Goal: Task Accomplishment & Management: Manage account settings

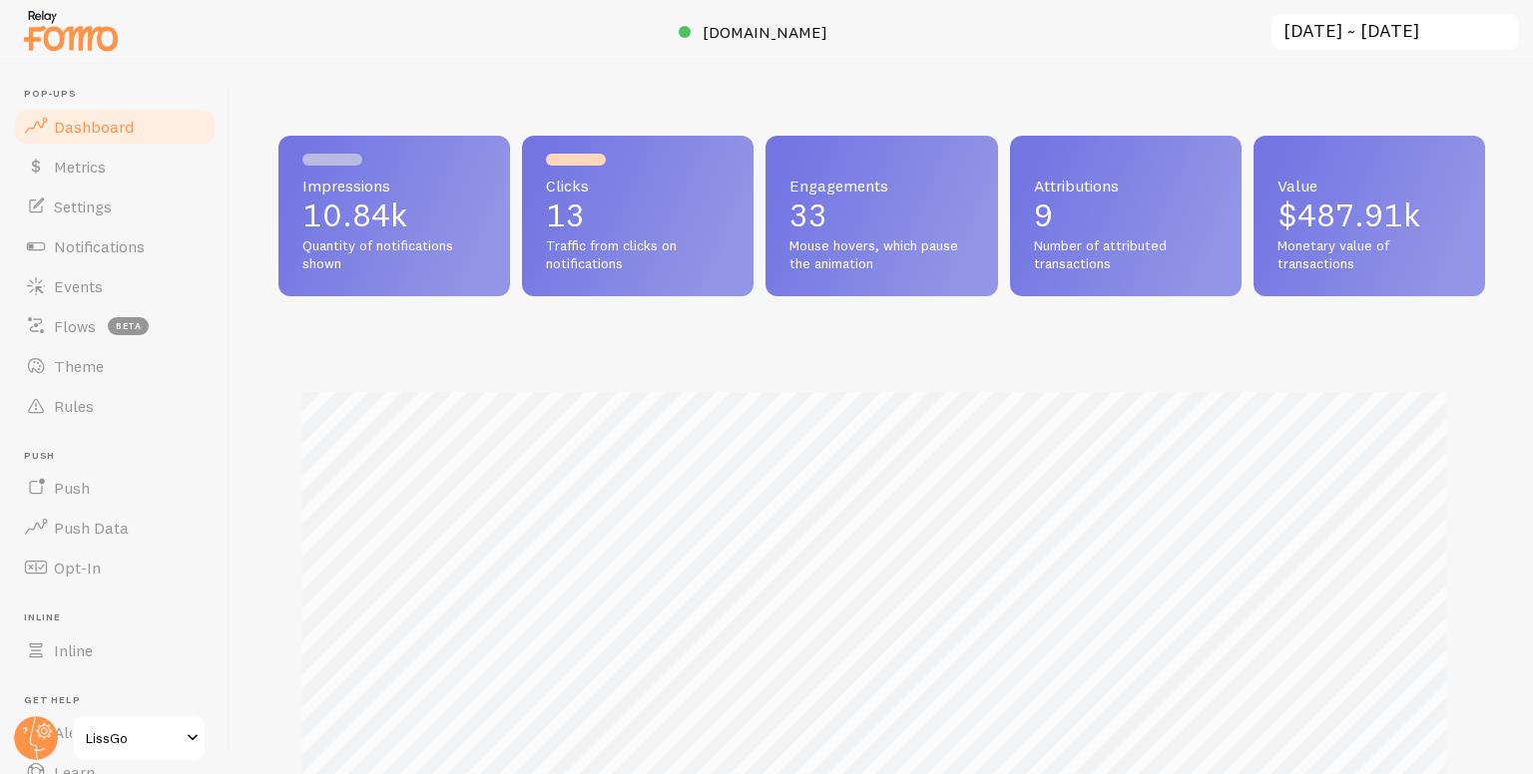
scroll to position [524, 1191]
click at [569, 79] on div "Impressions 10.84k Quantity of notifications shown Clicks 13 Traffic from click…" at bounding box center [882, 419] width 1302 height 711
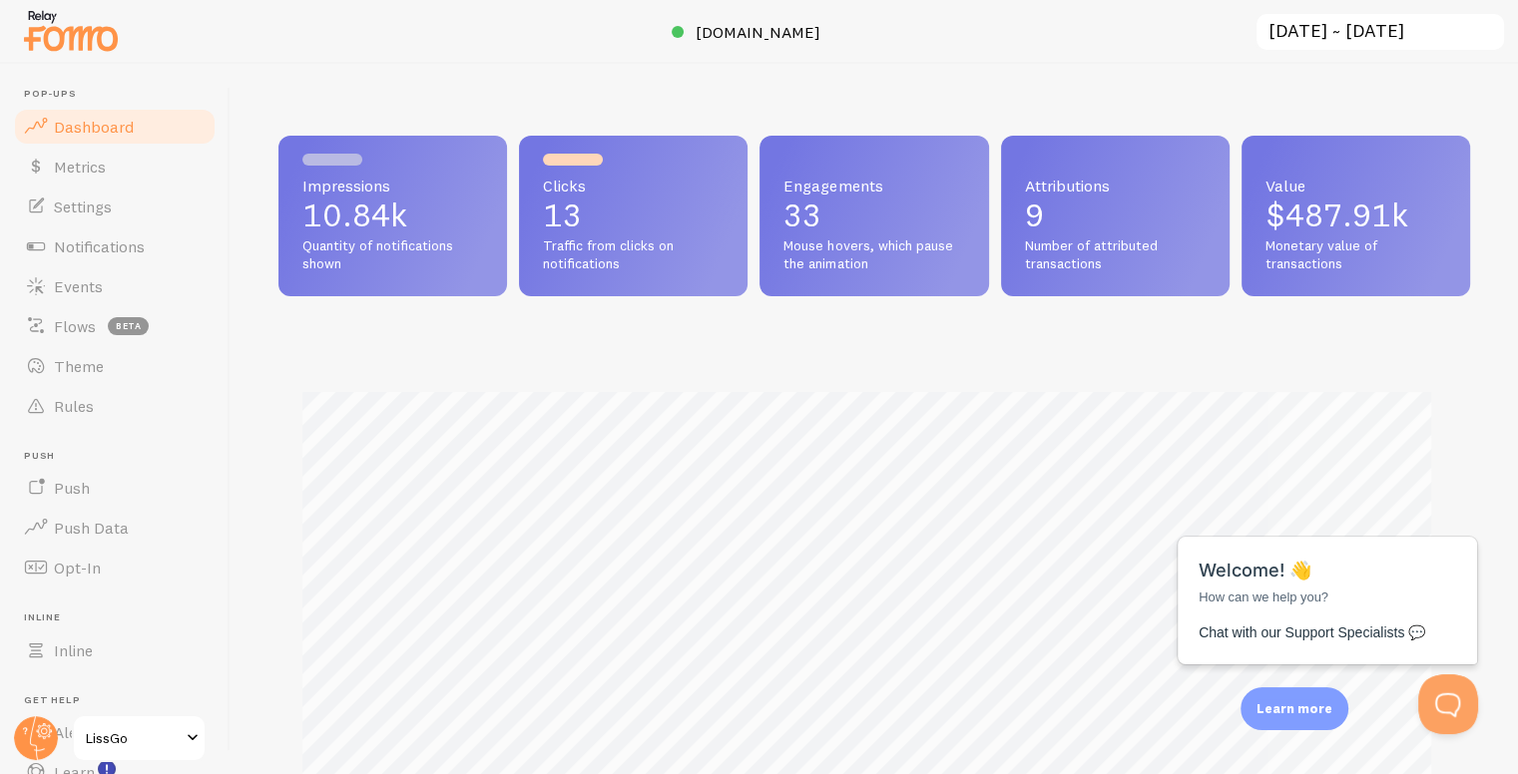
scroll to position [0, 0]
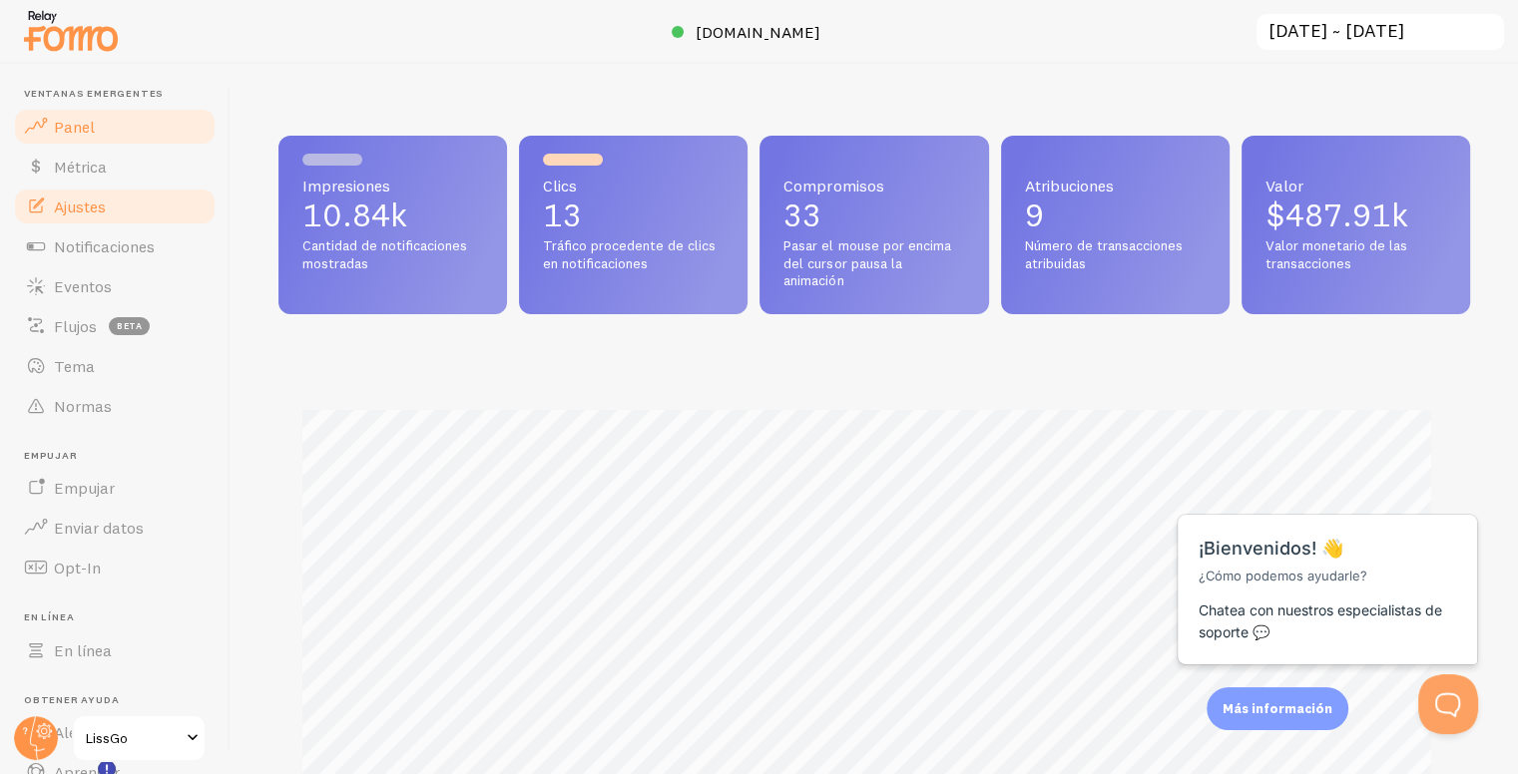
click at [117, 213] on link "Ajustes" at bounding box center [115, 207] width 206 height 40
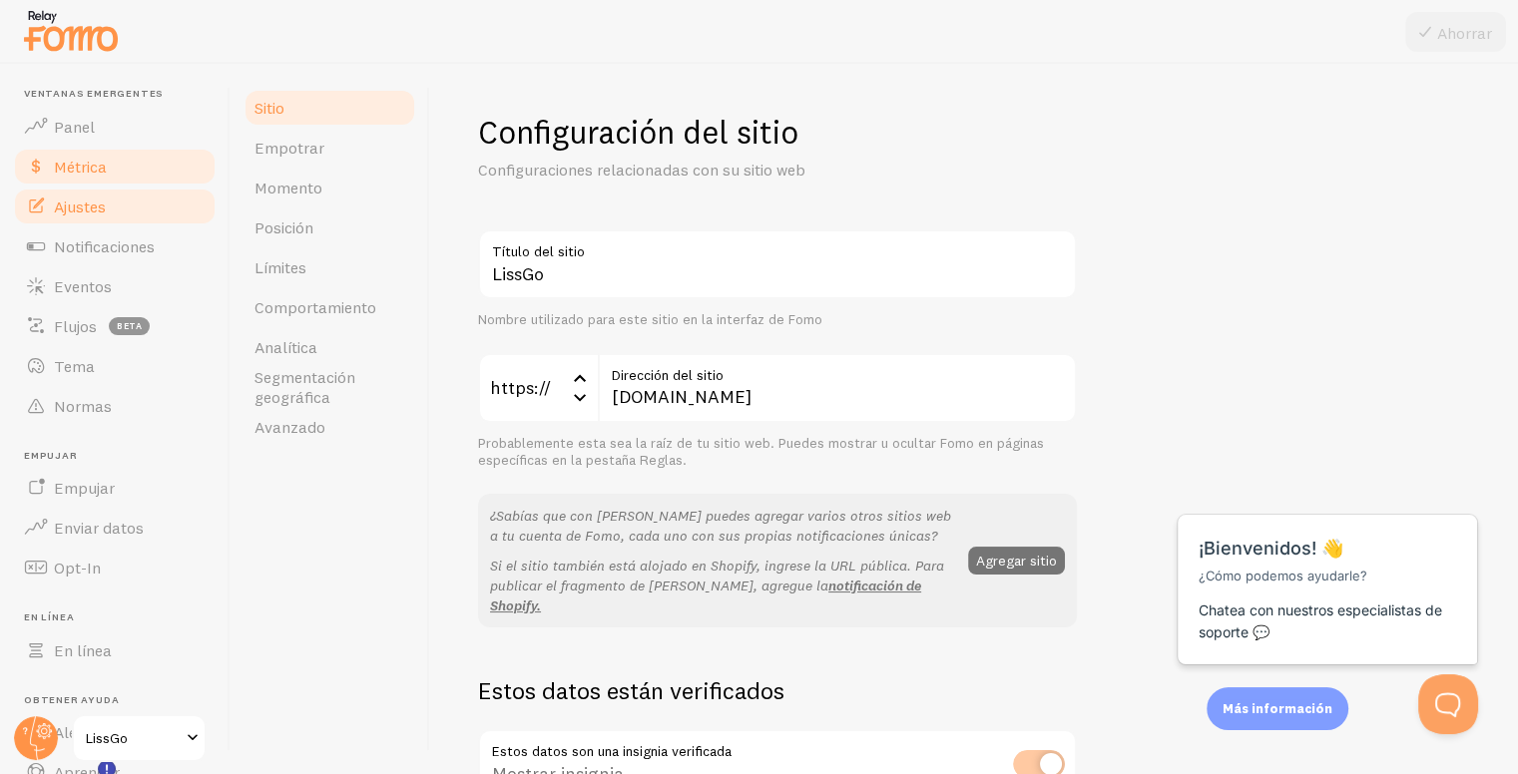
click at [40, 169] on span at bounding box center [36, 167] width 24 height 24
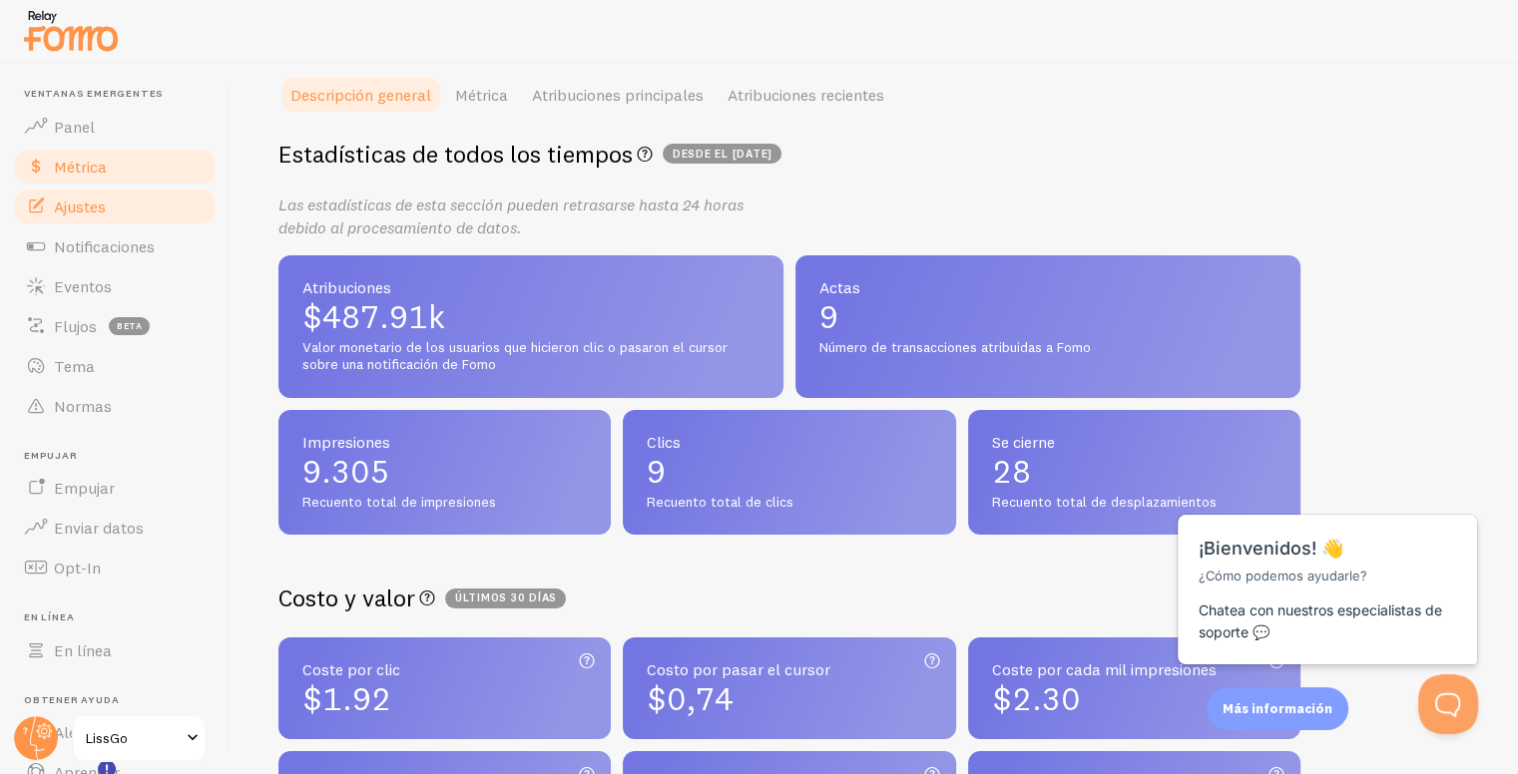
click at [76, 207] on font "Ajustes" at bounding box center [80, 207] width 52 height 20
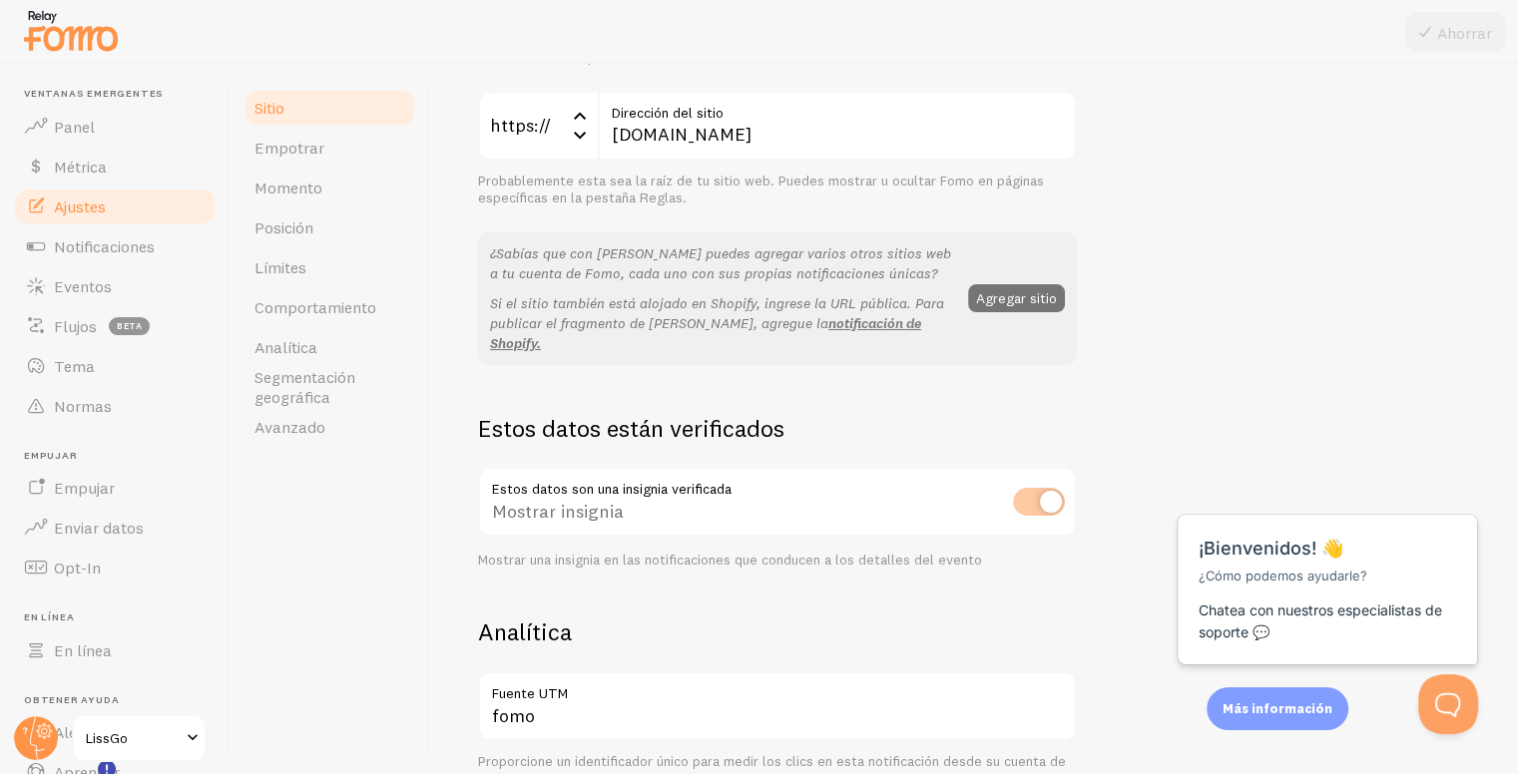
scroll to position [249, 0]
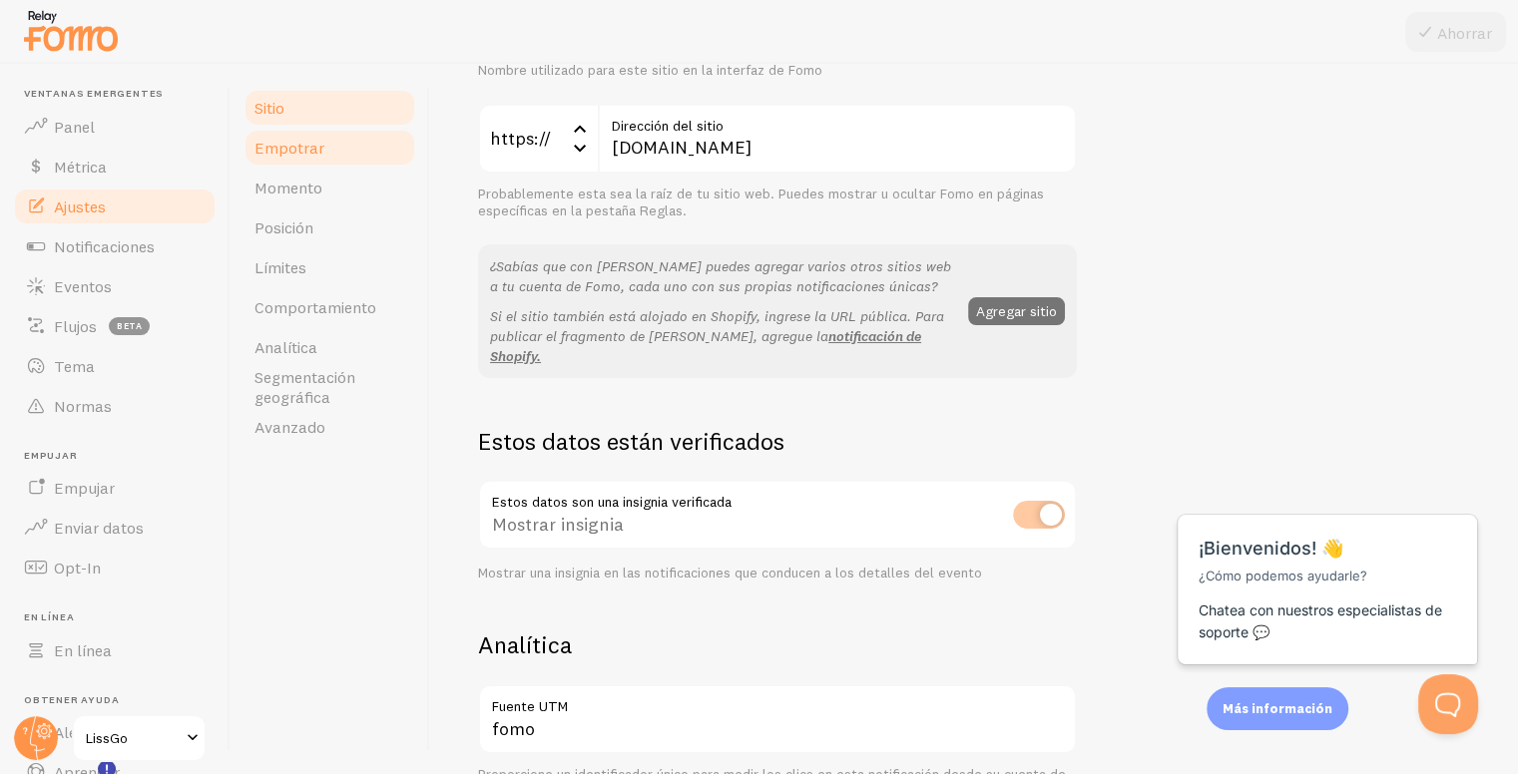
click at [283, 149] on font "Empotrar" at bounding box center [289, 148] width 70 height 20
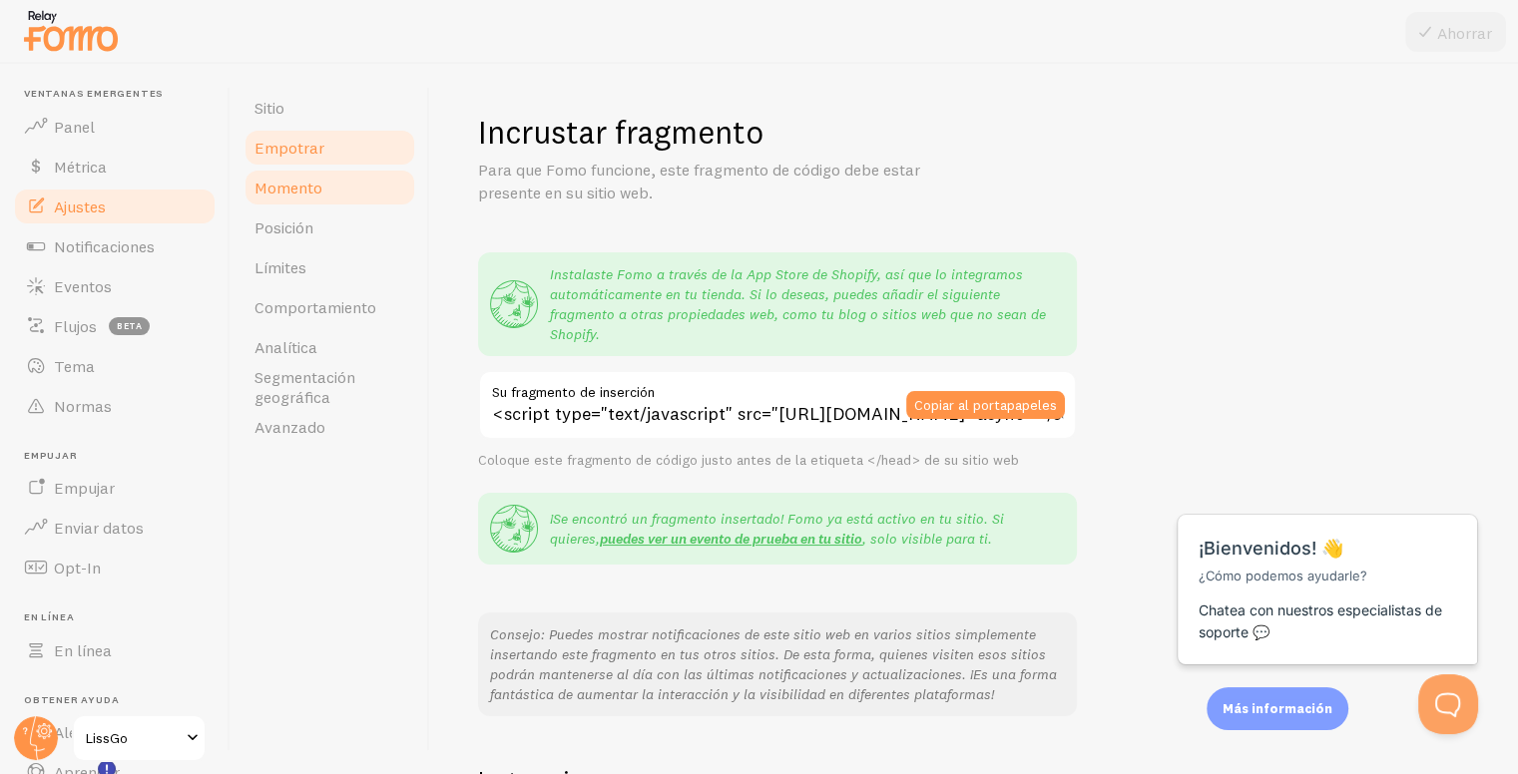
click at [303, 183] on font "Momento" at bounding box center [288, 188] width 68 height 20
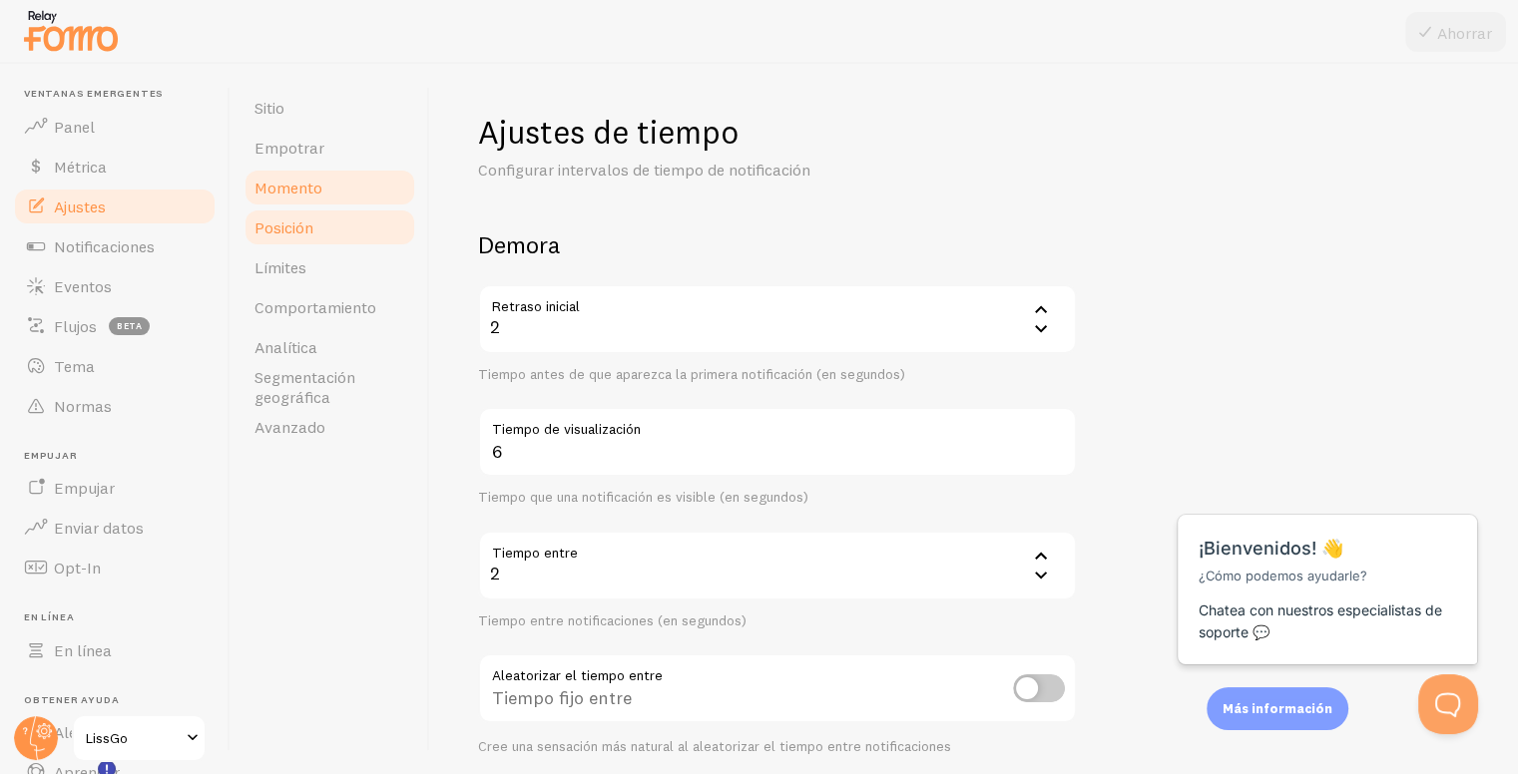
click at [321, 234] on link "Posición" at bounding box center [329, 228] width 175 height 40
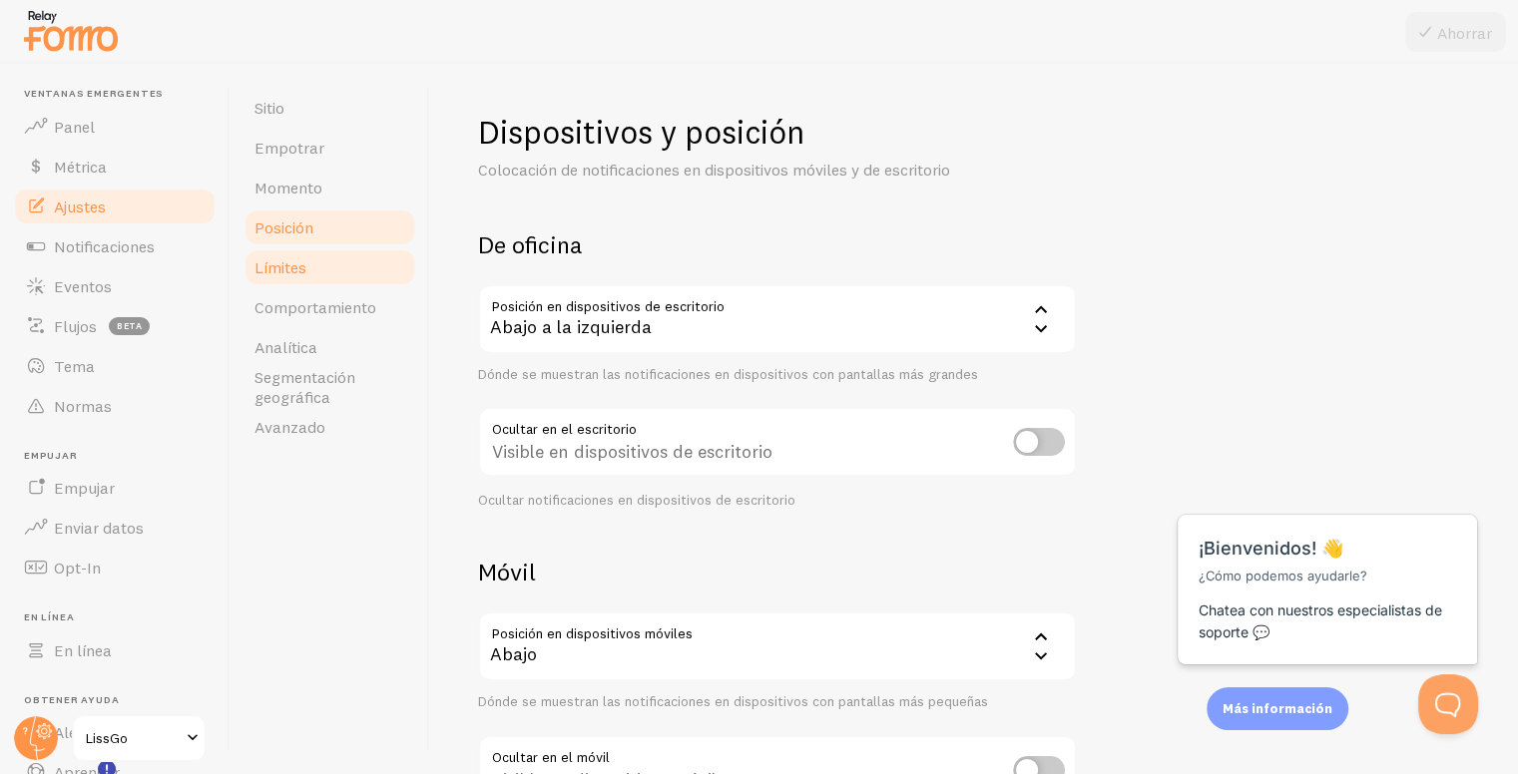
click at [350, 274] on link "Límites" at bounding box center [329, 267] width 175 height 40
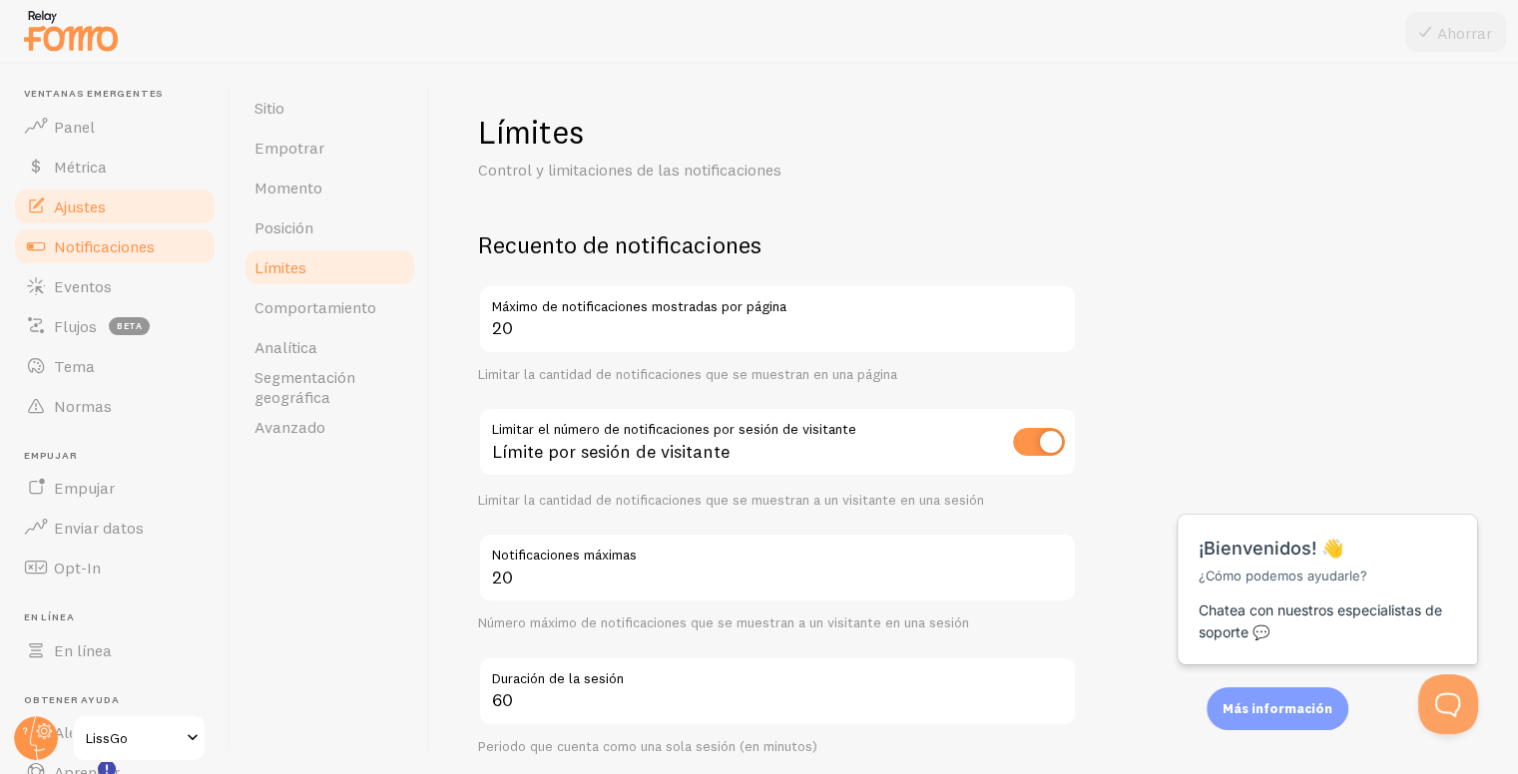
click at [108, 247] on font "Notificaciones" at bounding box center [104, 247] width 101 height 20
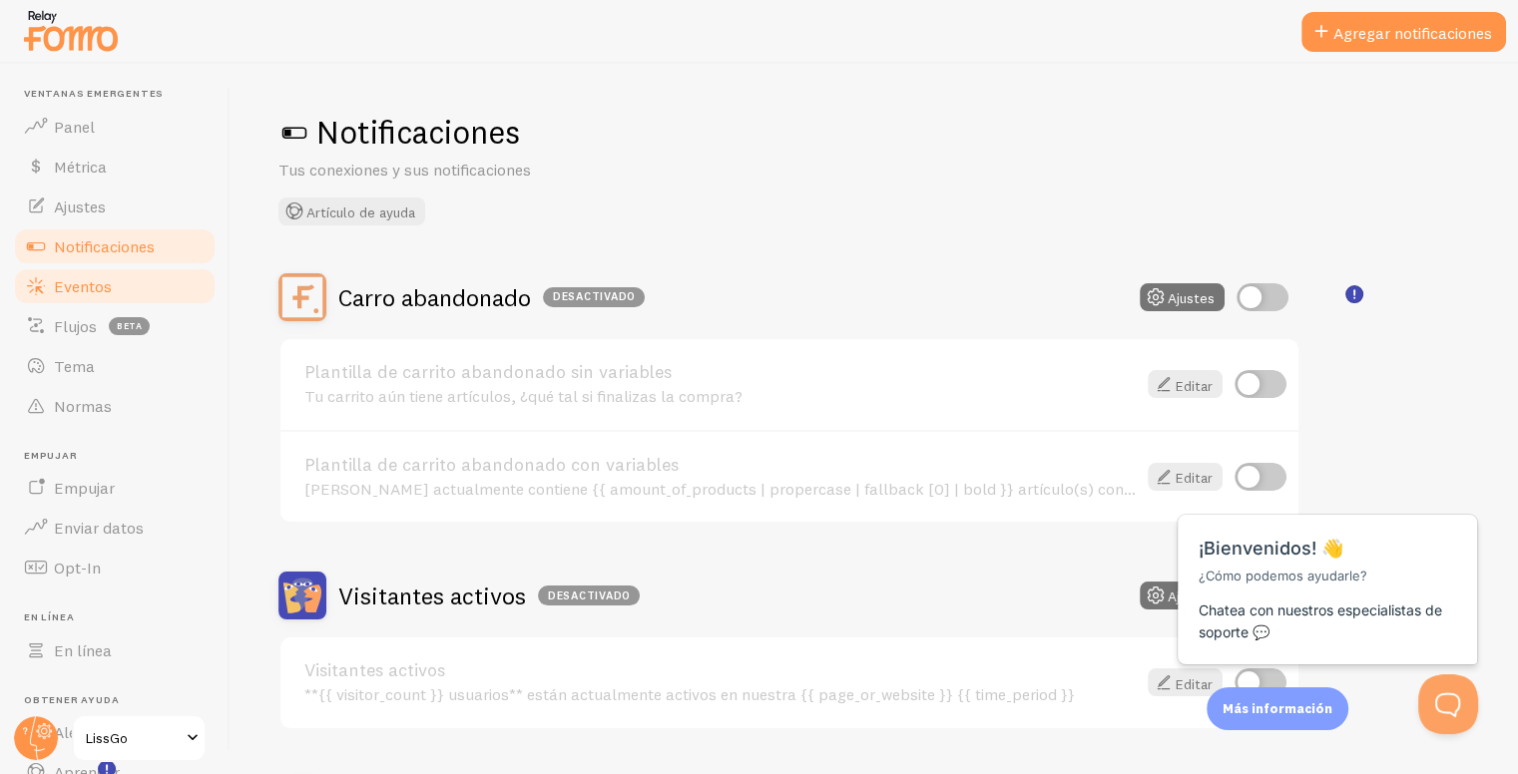
click at [71, 291] on font "Eventos" at bounding box center [83, 286] width 58 height 20
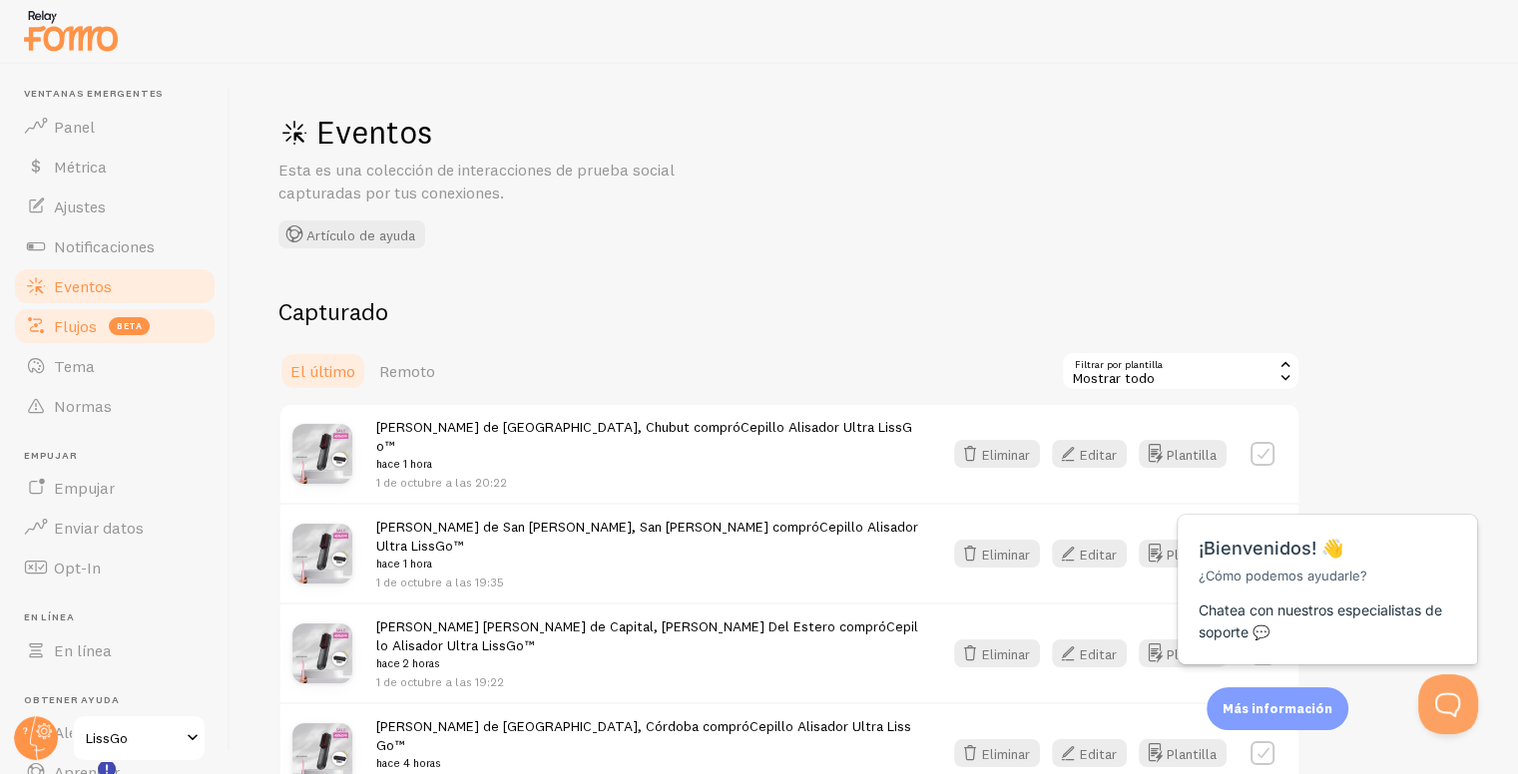
click at [87, 333] on font "Flujos" at bounding box center [75, 326] width 43 height 20
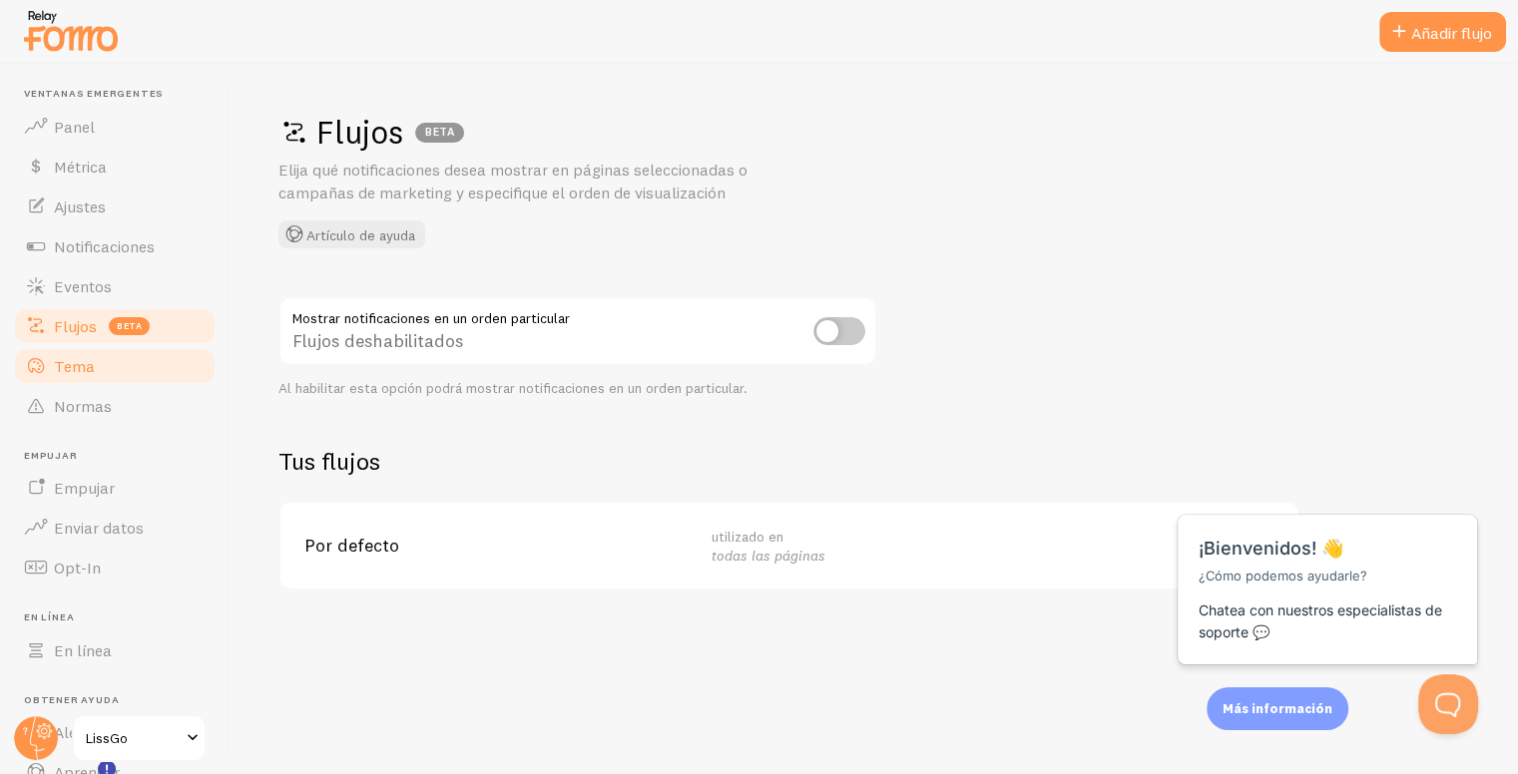
click at [104, 367] on link "Tema" at bounding box center [115, 366] width 206 height 40
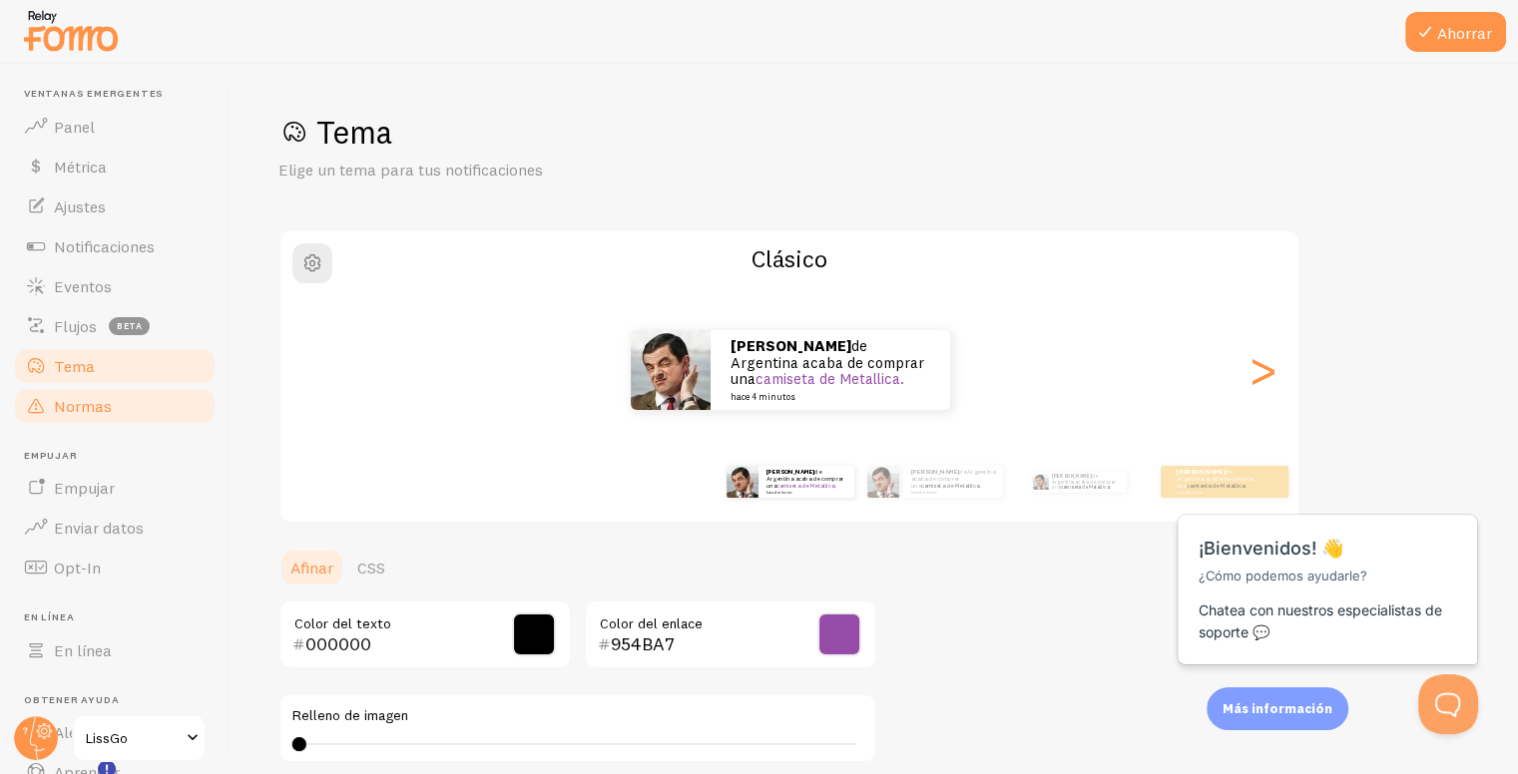
click at [62, 396] on font "Normas" at bounding box center [83, 406] width 58 height 20
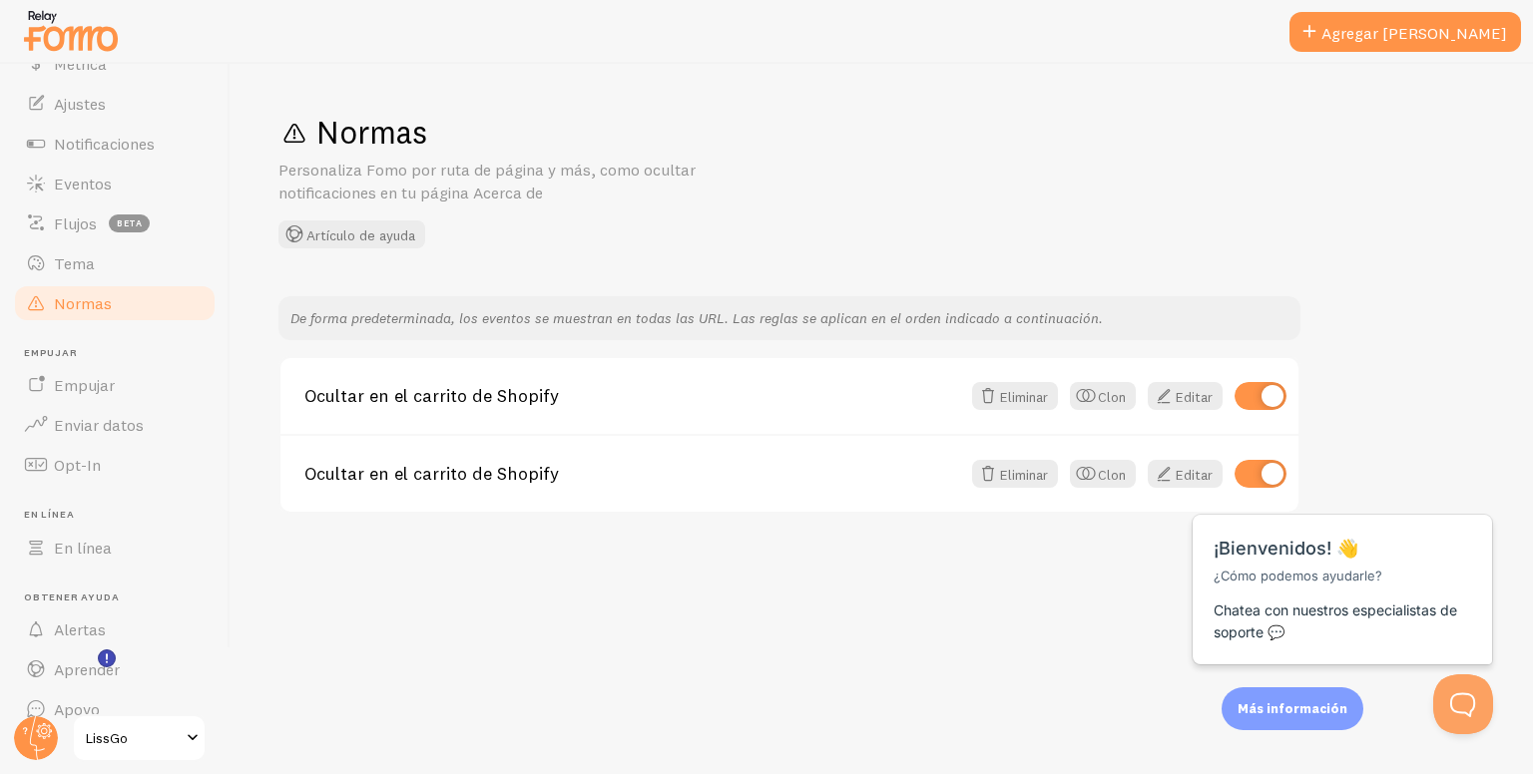
scroll to position [130, 0]
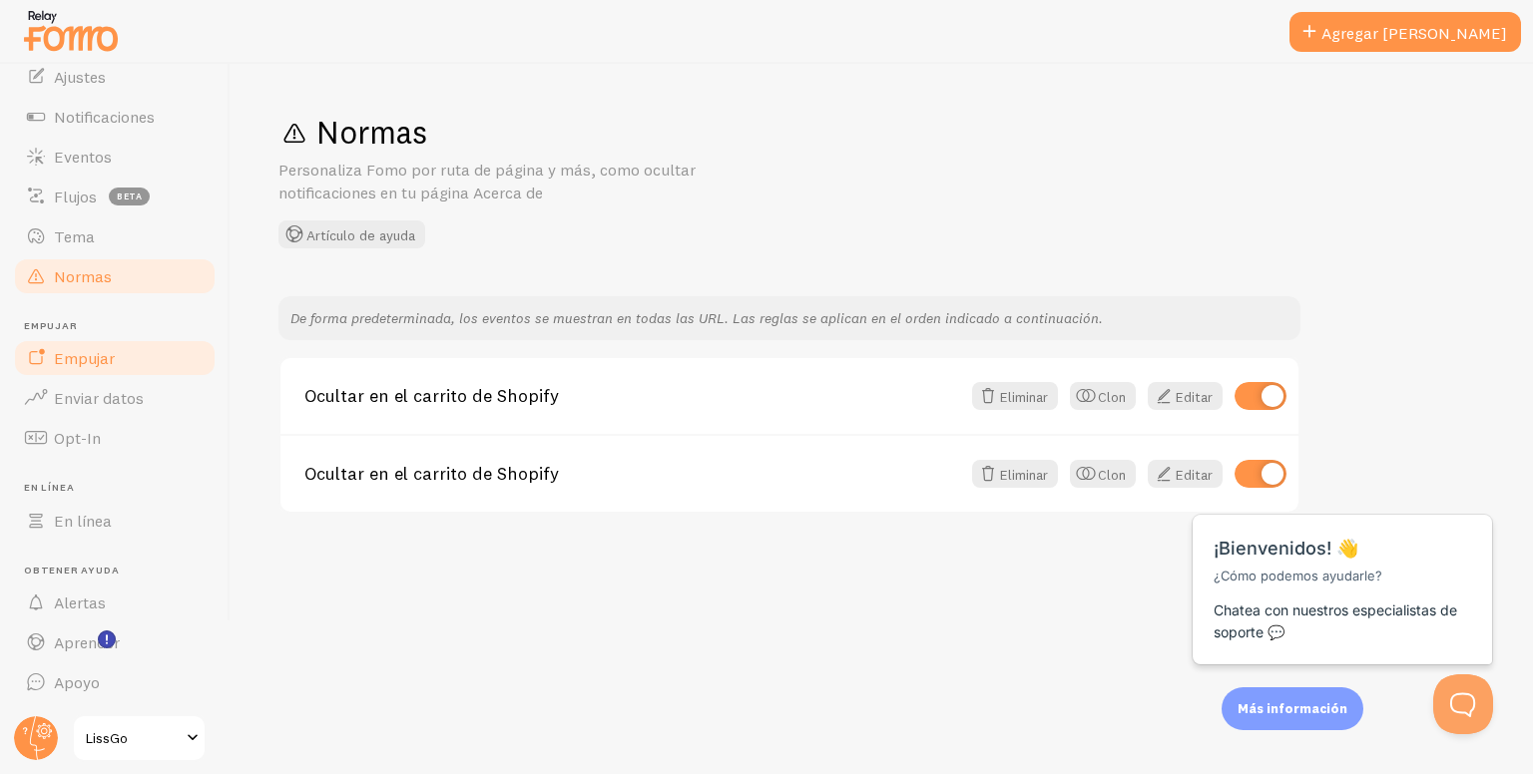
click at [77, 362] on font "Empujar" at bounding box center [84, 358] width 61 height 20
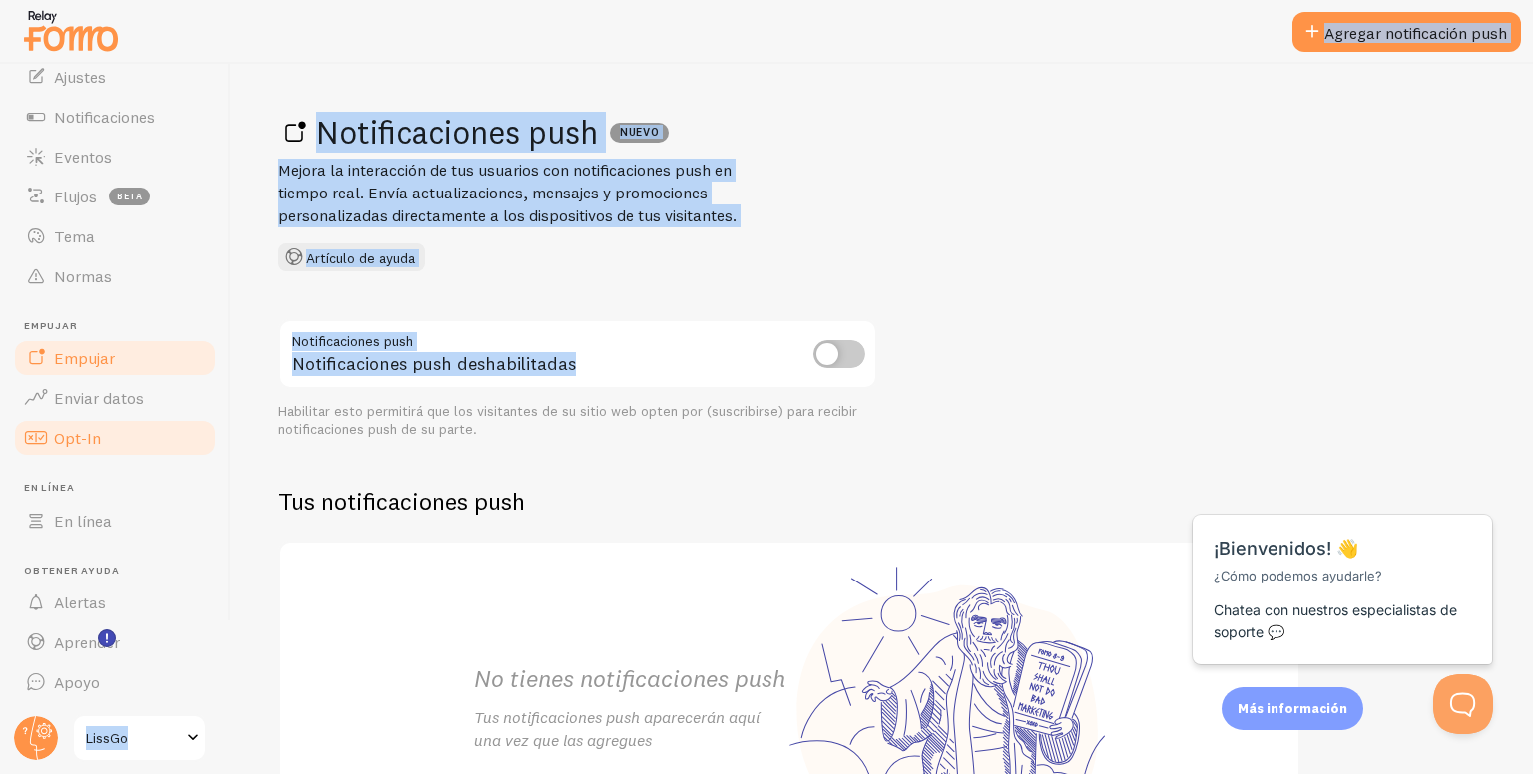
drag, startPoint x: 232, startPoint y: 401, endPoint x: 200, endPoint y: 423, distance: 38.8
click at [225, 427] on main "Ventanas emergentes Panel Métrica Ajustes Notificaciones Eventos Flujos beta Te…" at bounding box center [766, 419] width 1533 height 711
click at [153, 414] on link "Enviar datos" at bounding box center [115, 398] width 206 height 40
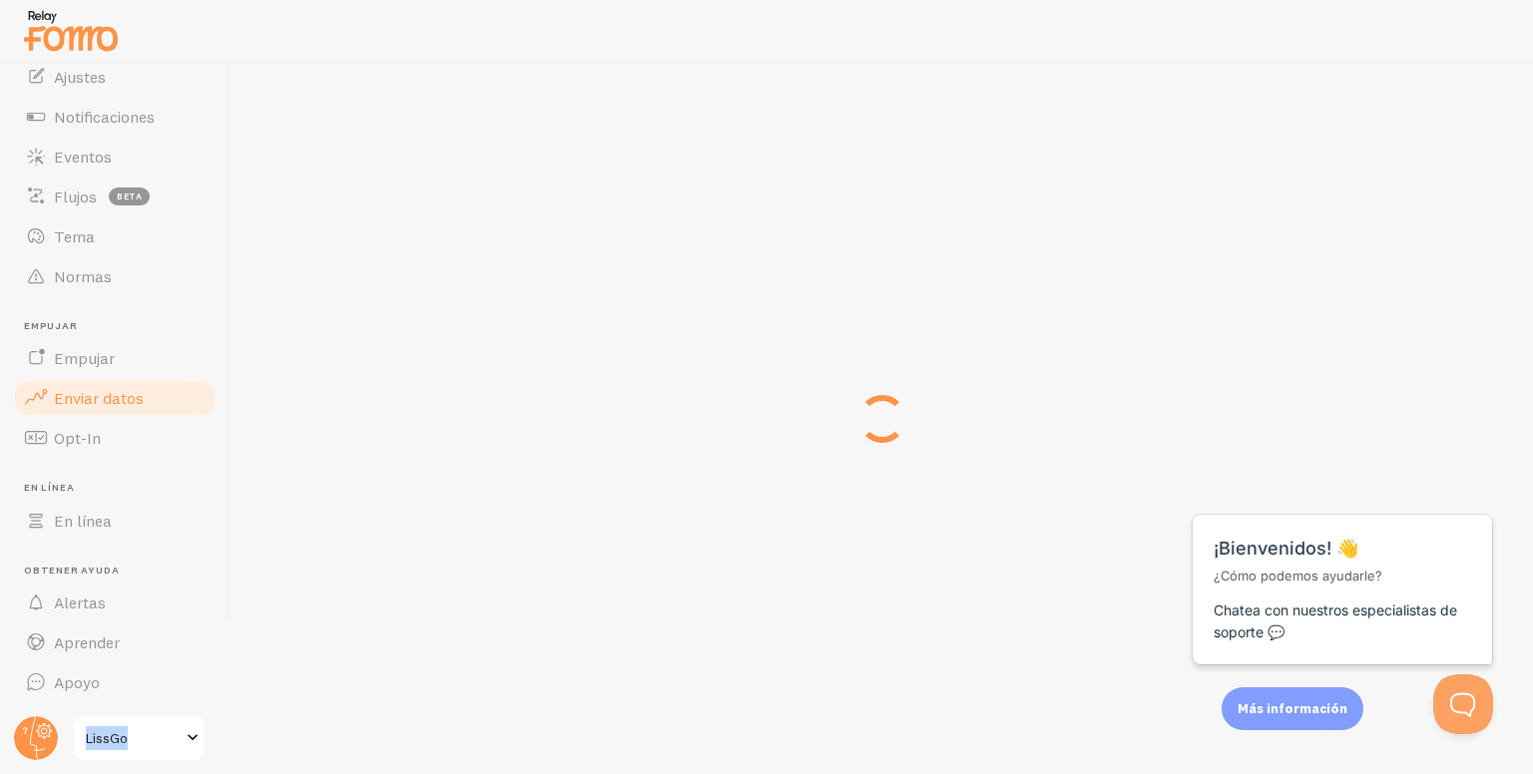
click at [272, 423] on div "Push Notifications Dashboard Learn about your users and how they interact with …" at bounding box center [882, 419] width 1302 height 711
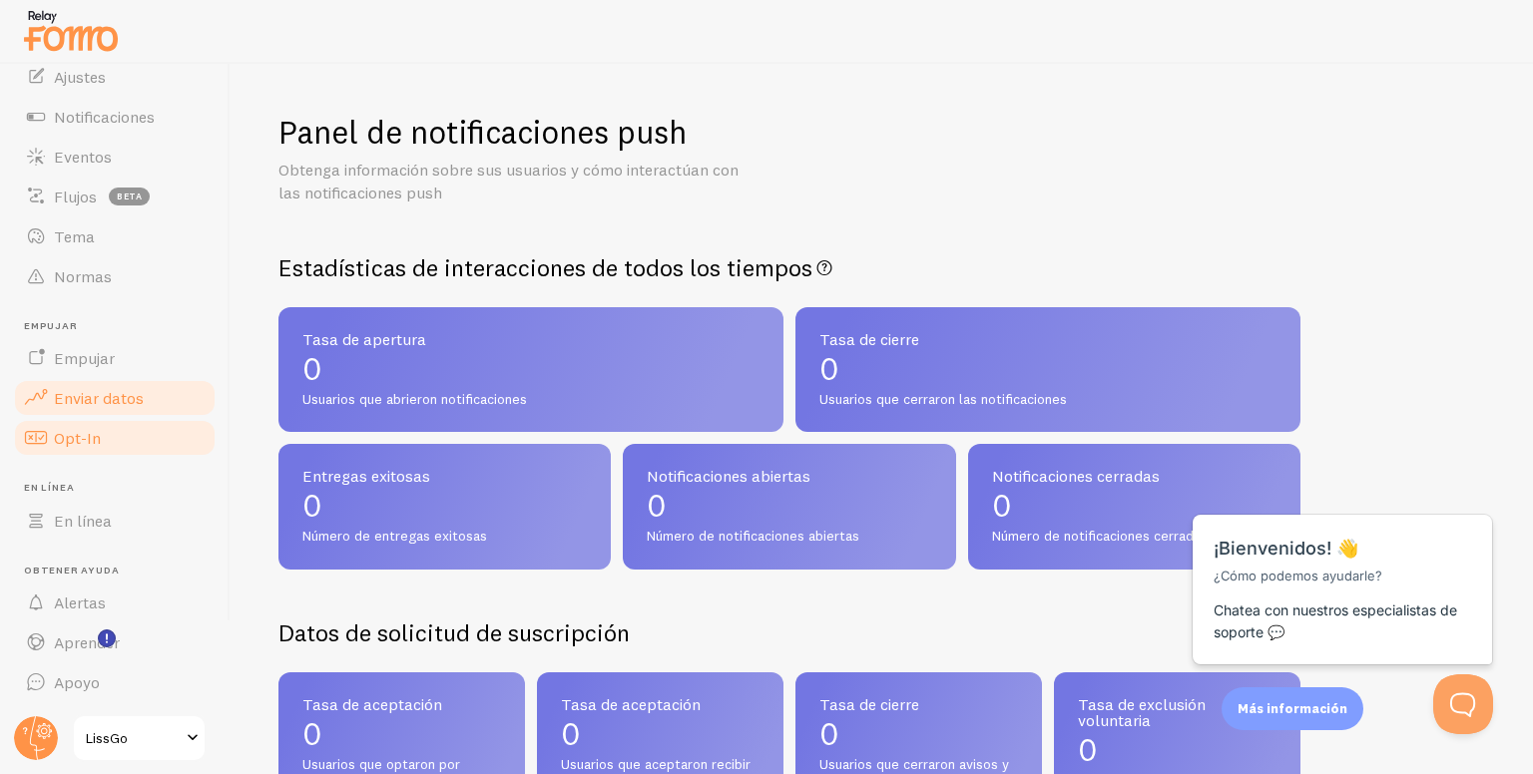
click at [121, 438] on link "Opt-In" at bounding box center [115, 438] width 206 height 40
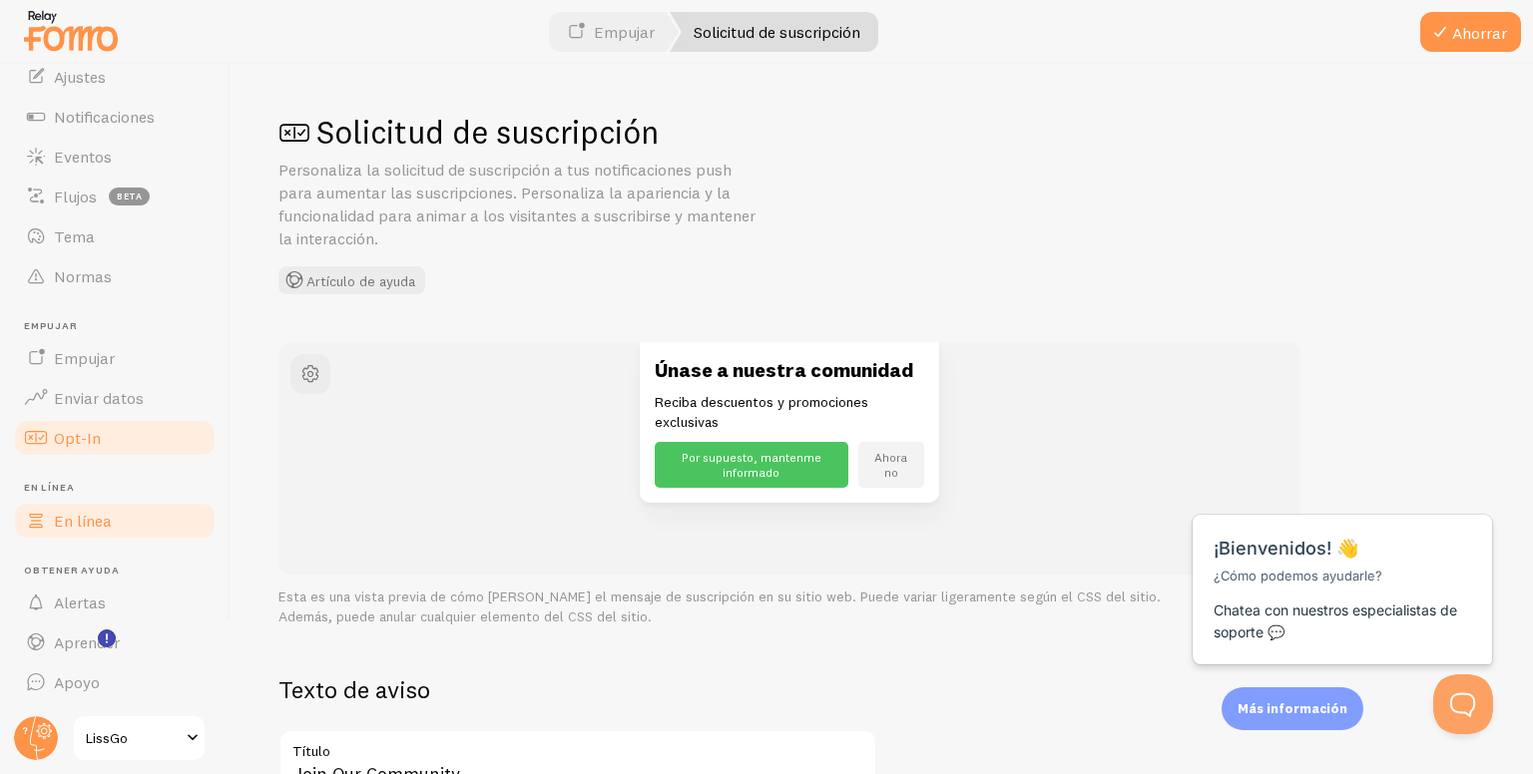
click at [64, 520] on font "En línea" at bounding box center [83, 521] width 58 height 20
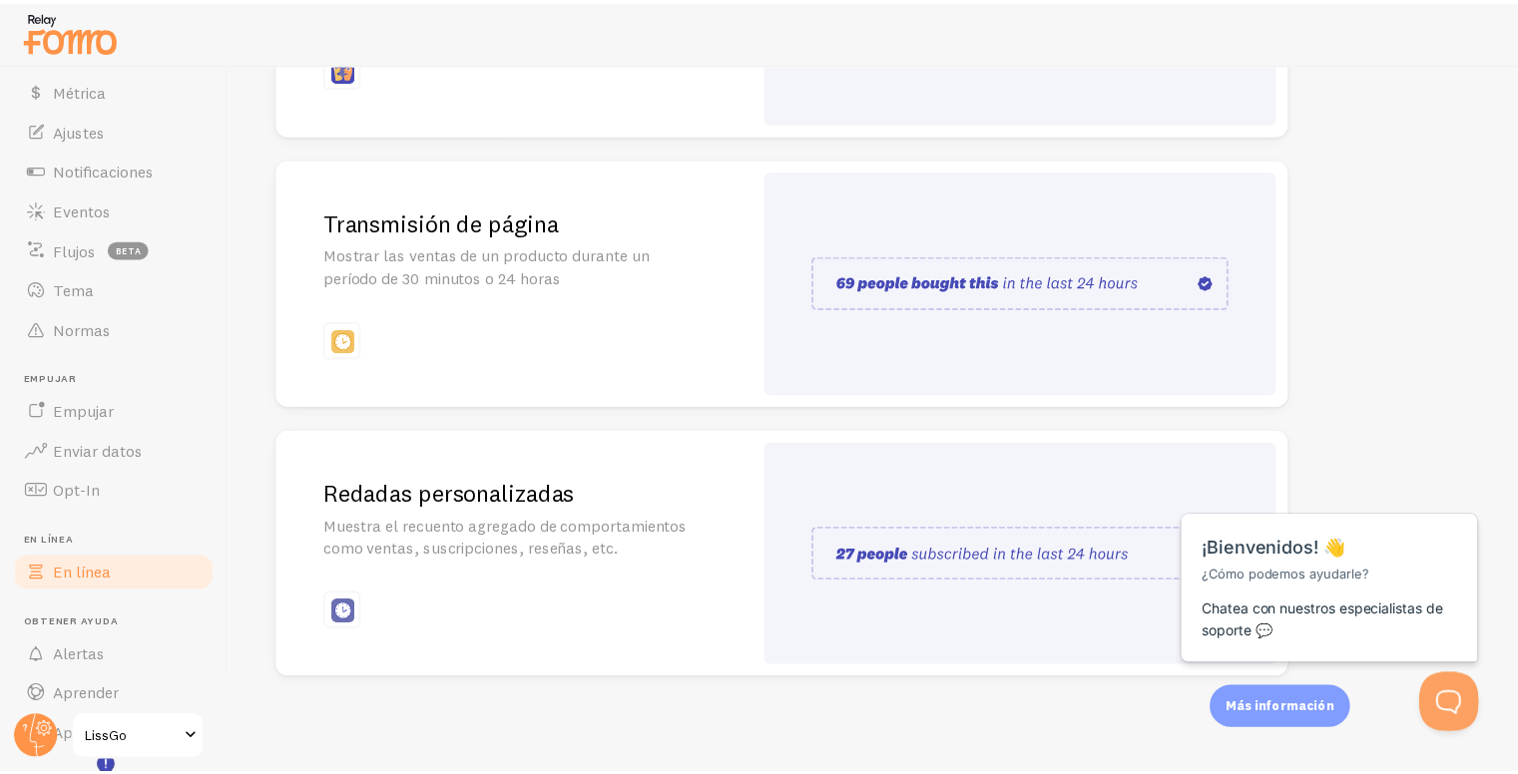
scroll to position [130, 0]
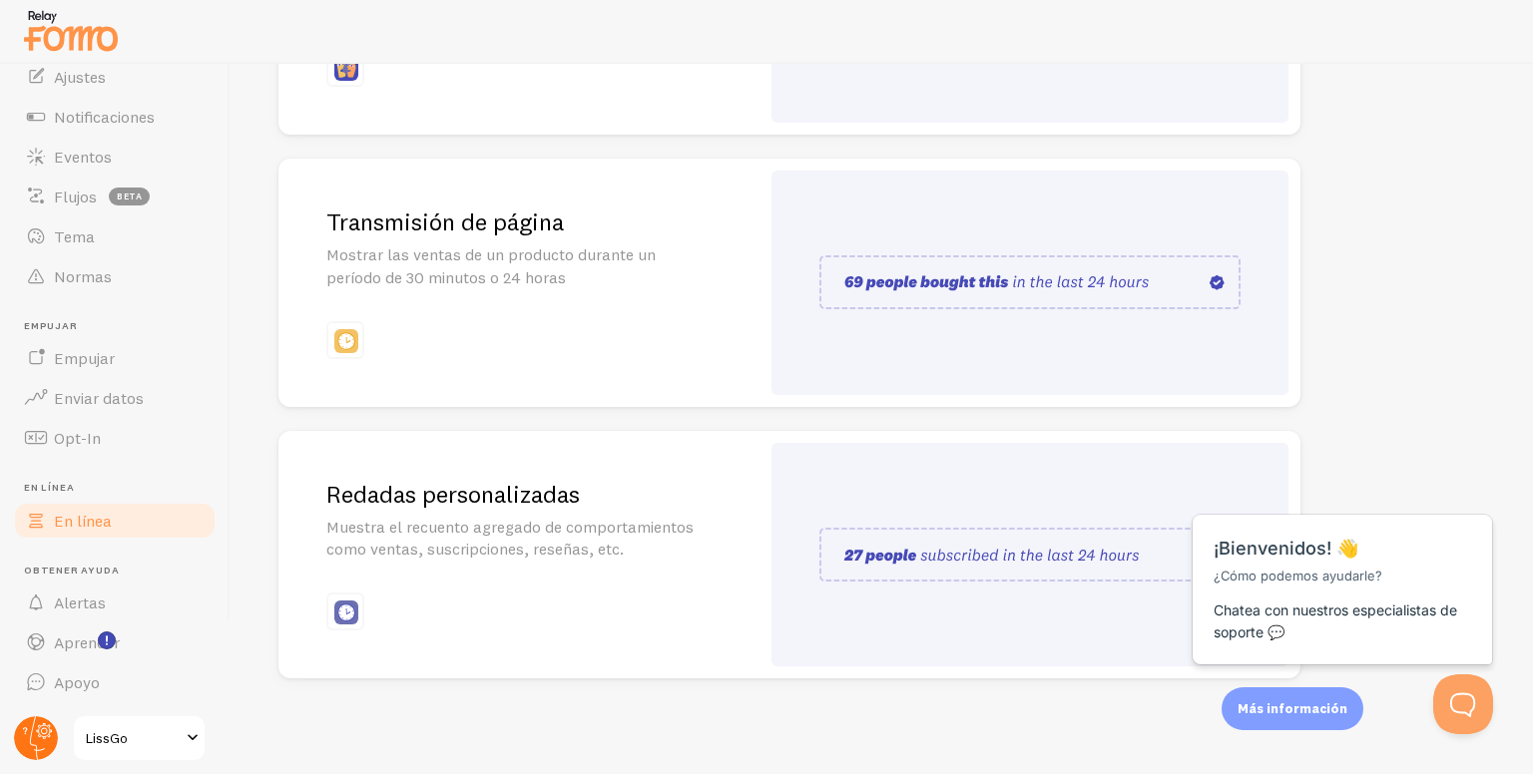
click at [43, 749] on icon at bounding box center [37, 739] width 15 height 44
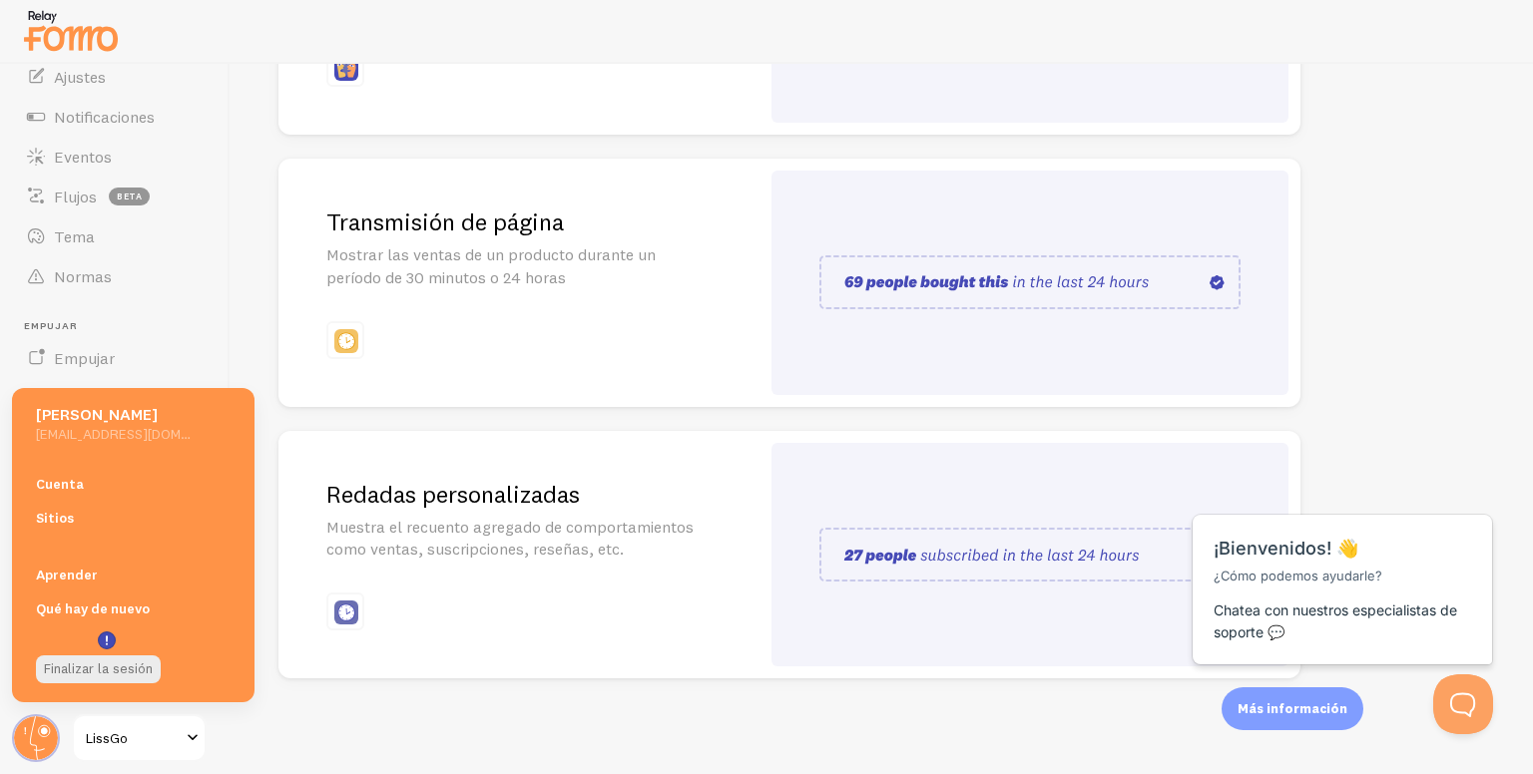
click at [112, 735] on font "LissGo" at bounding box center [107, 738] width 42 height 18
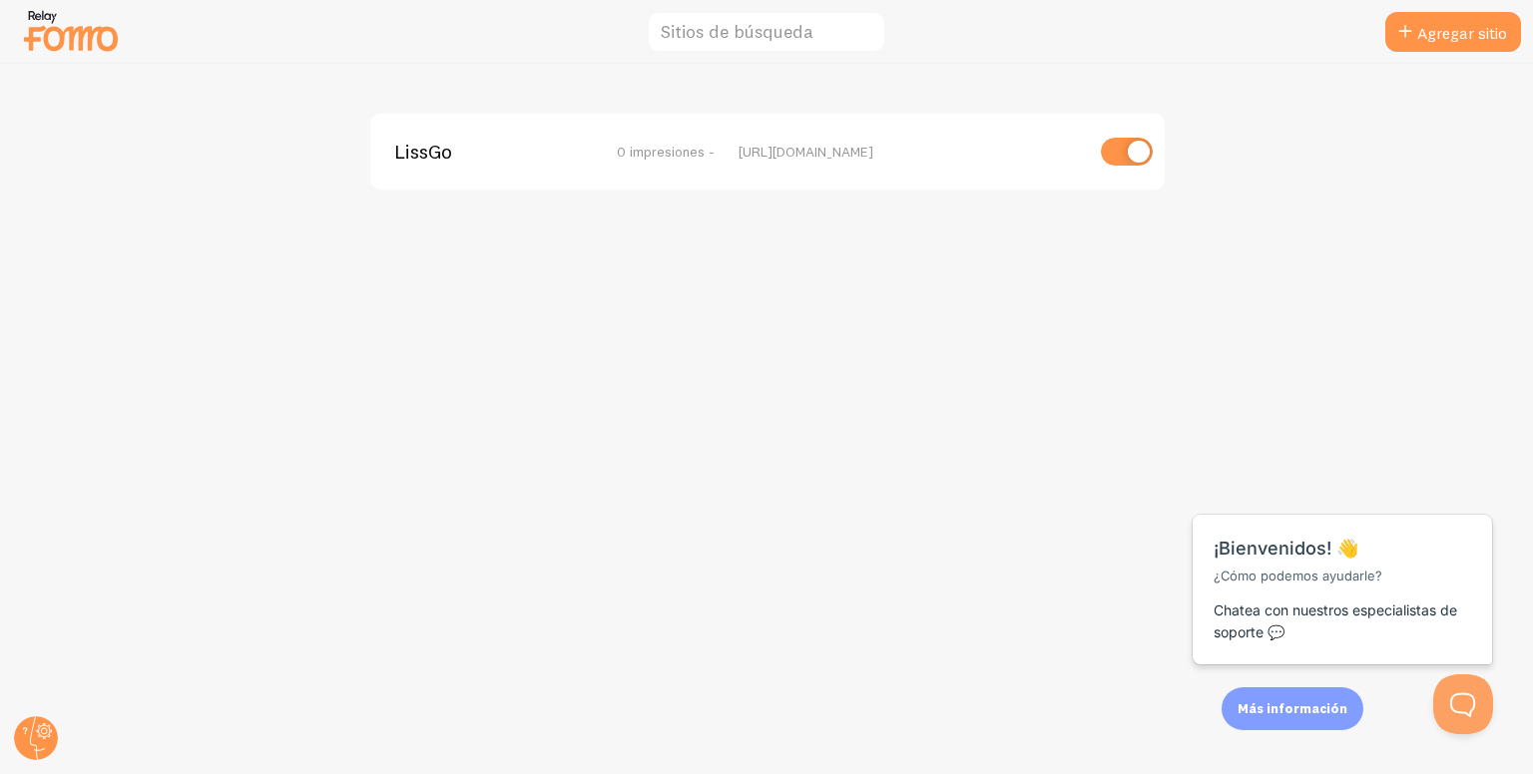
click at [21, 716] on div at bounding box center [36, 739] width 48 height 48
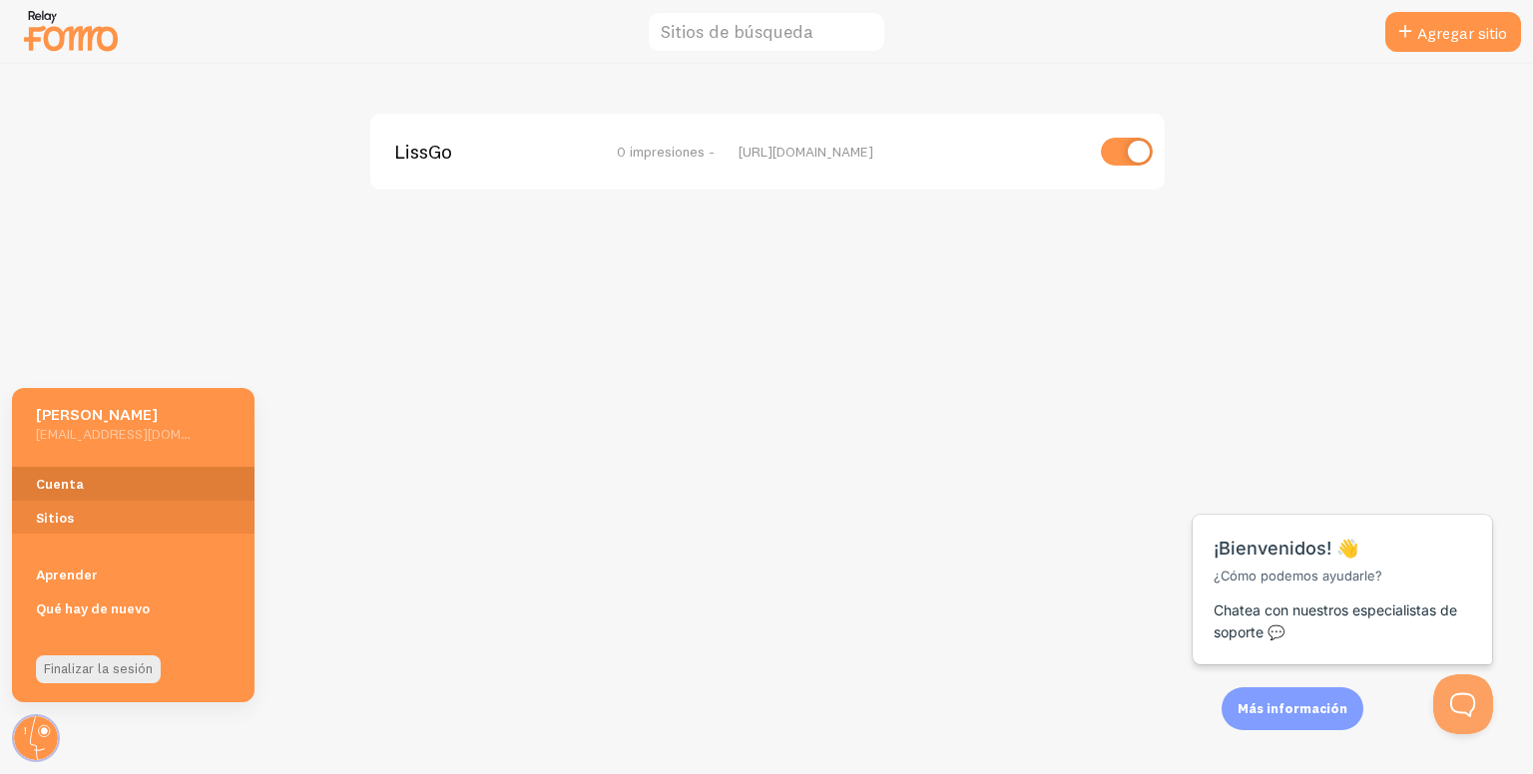
click at [70, 483] on font "Cuenta" at bounding box center [60, 485] width 48 height 18
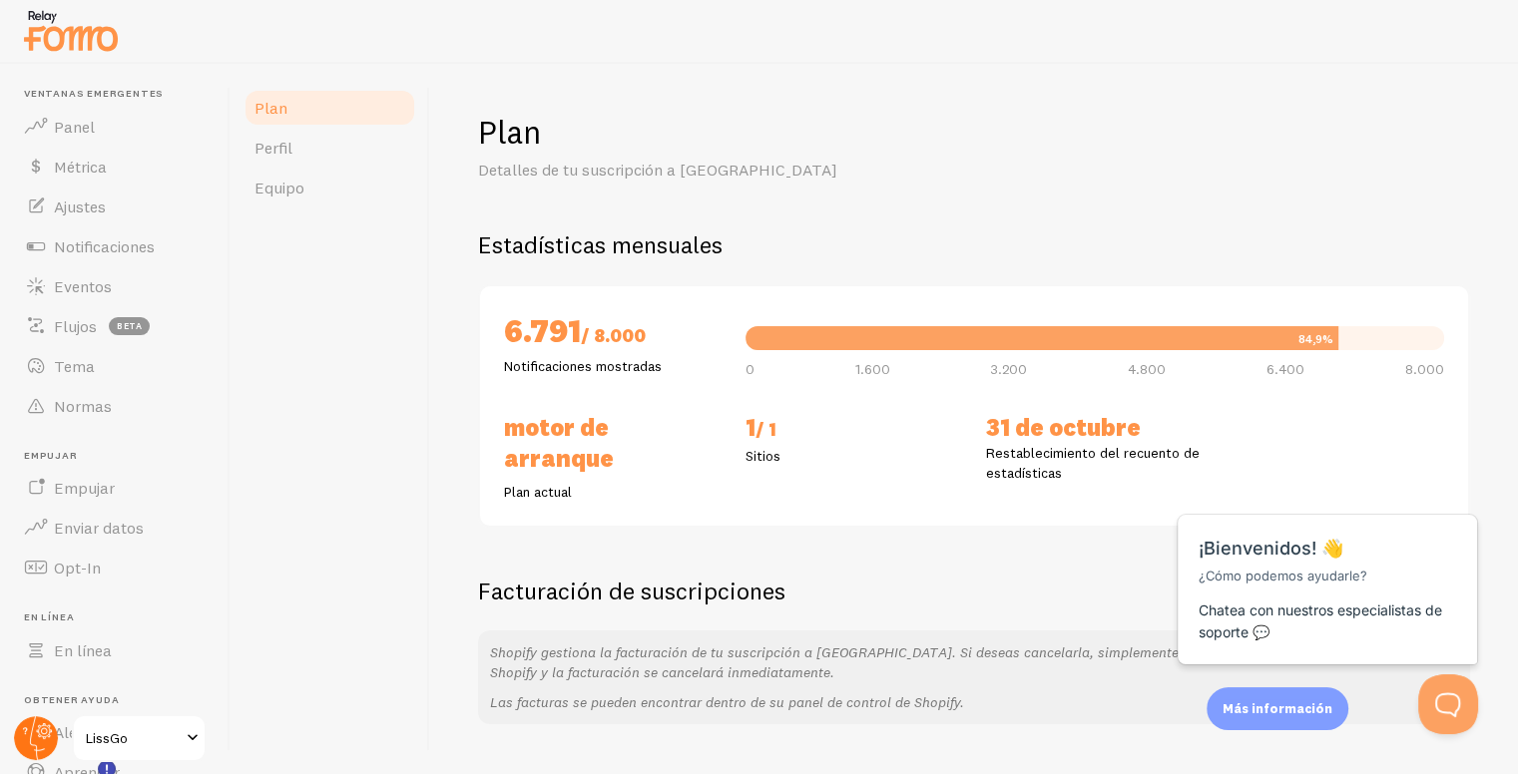
click at [51, 730] on icon at bounding box center [45, 731] width 16 height 16
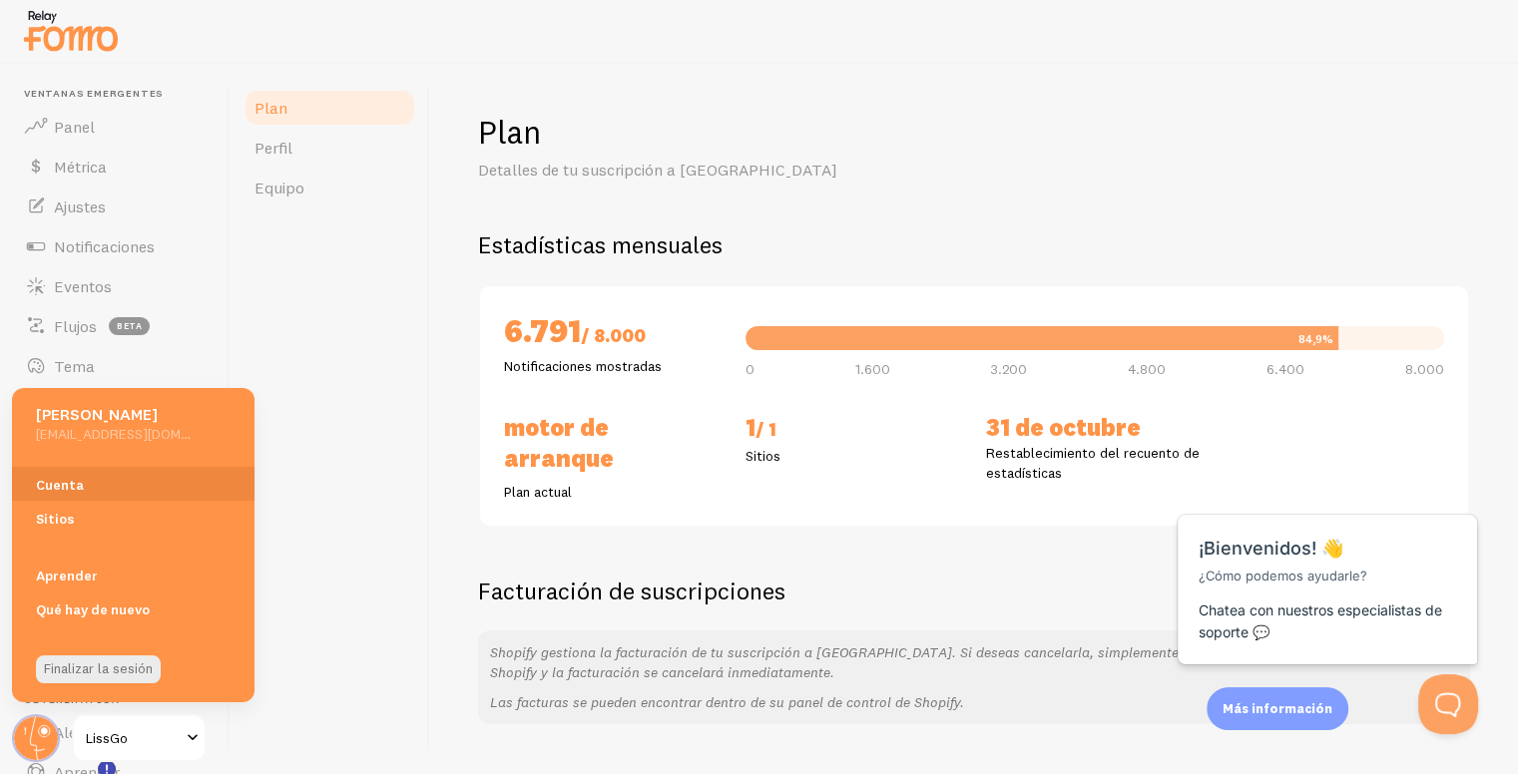
click at [107, 731] on font "LissGo" at bounding box center [107, 738] width 42 height 18
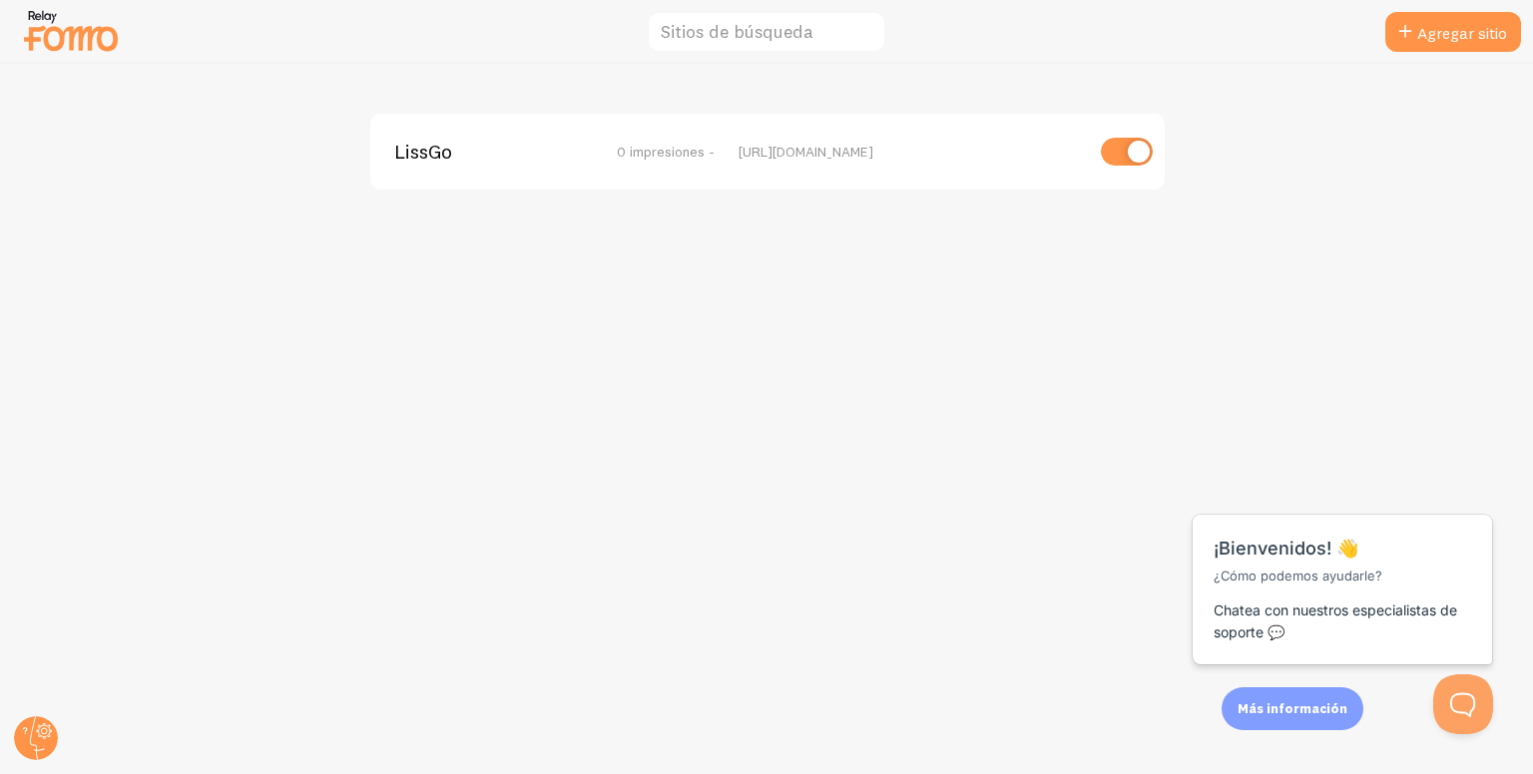
click at [12, 716] on div at bounding box center [36, 739] width 48 height 48
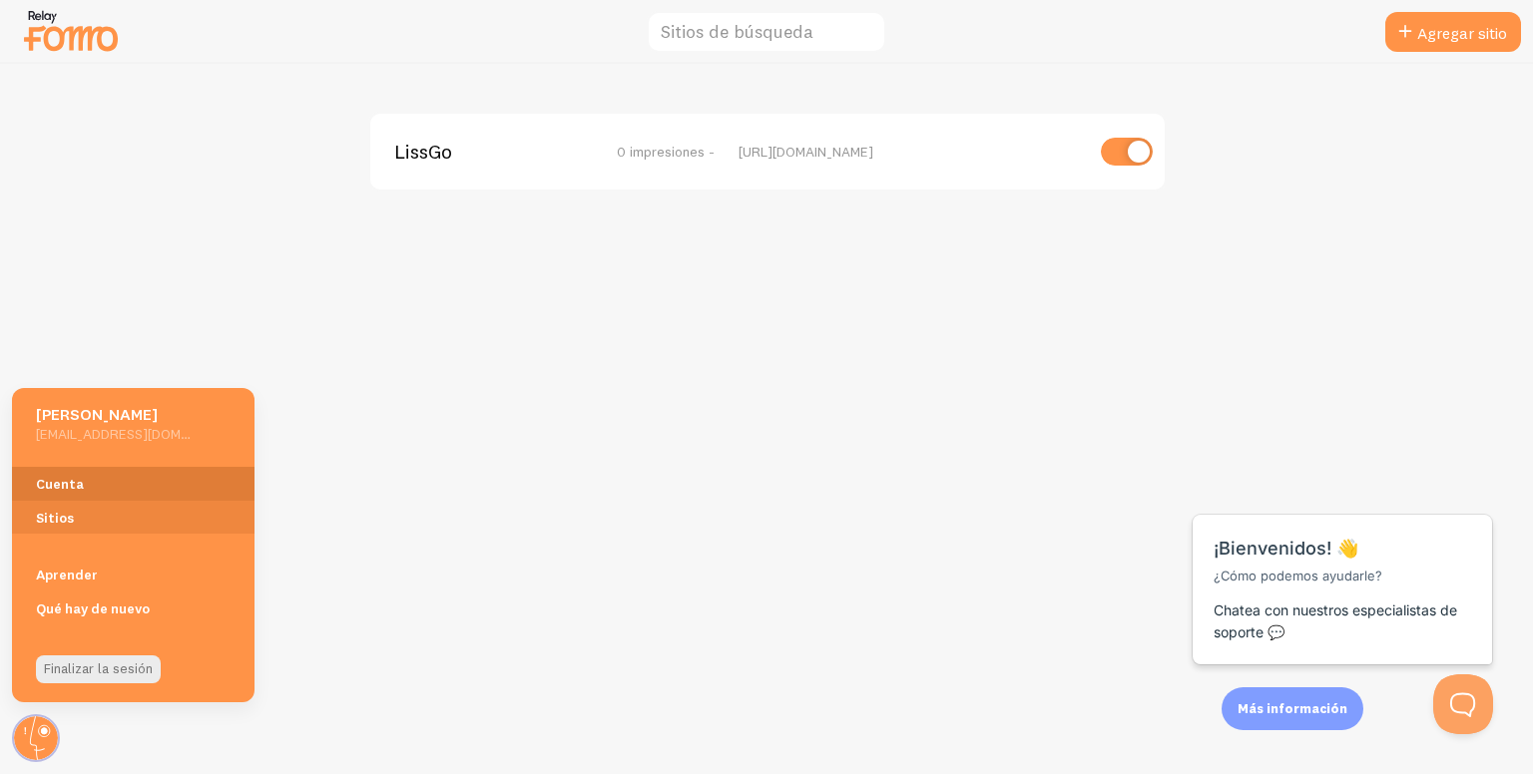
click at [72, 480] on font "Cuenta" at bounding box center [60, 485] width 48 height 18
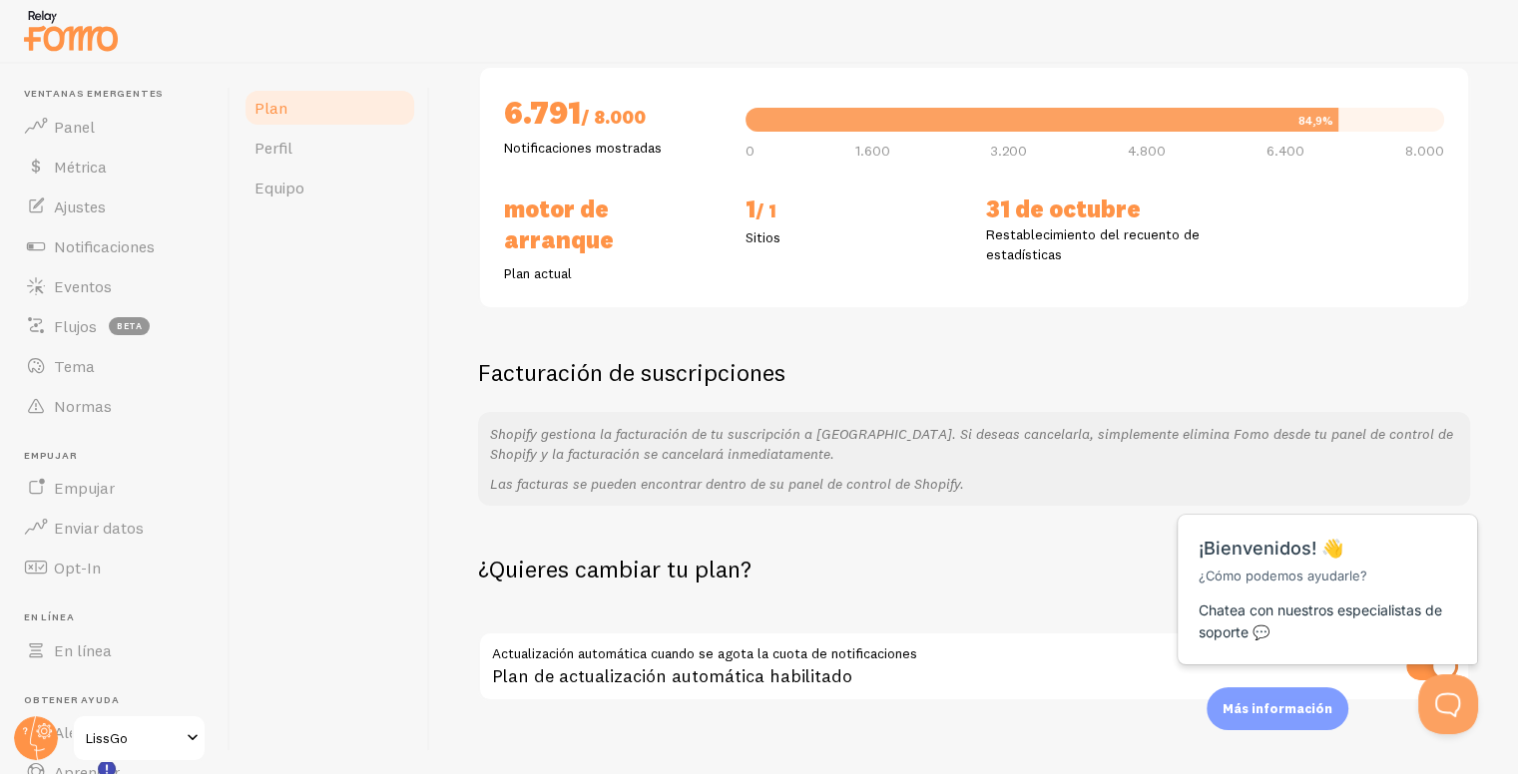
scroll to position [224, 0]
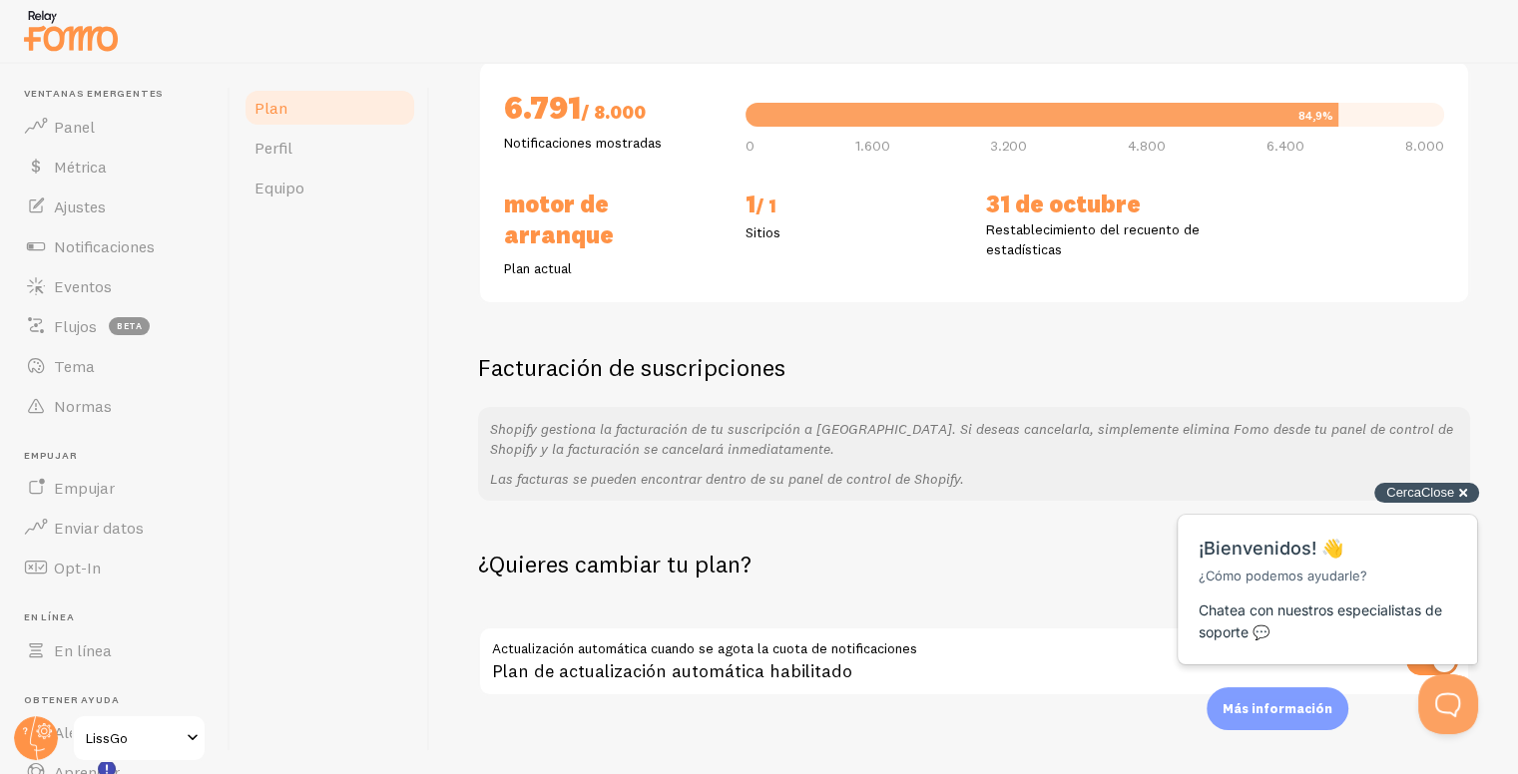
click at [1473, 488] on div "Cerca Close [PERSON_NAME] pequeña cross-small" at bounding box center [1426, 493] width 105 height 21
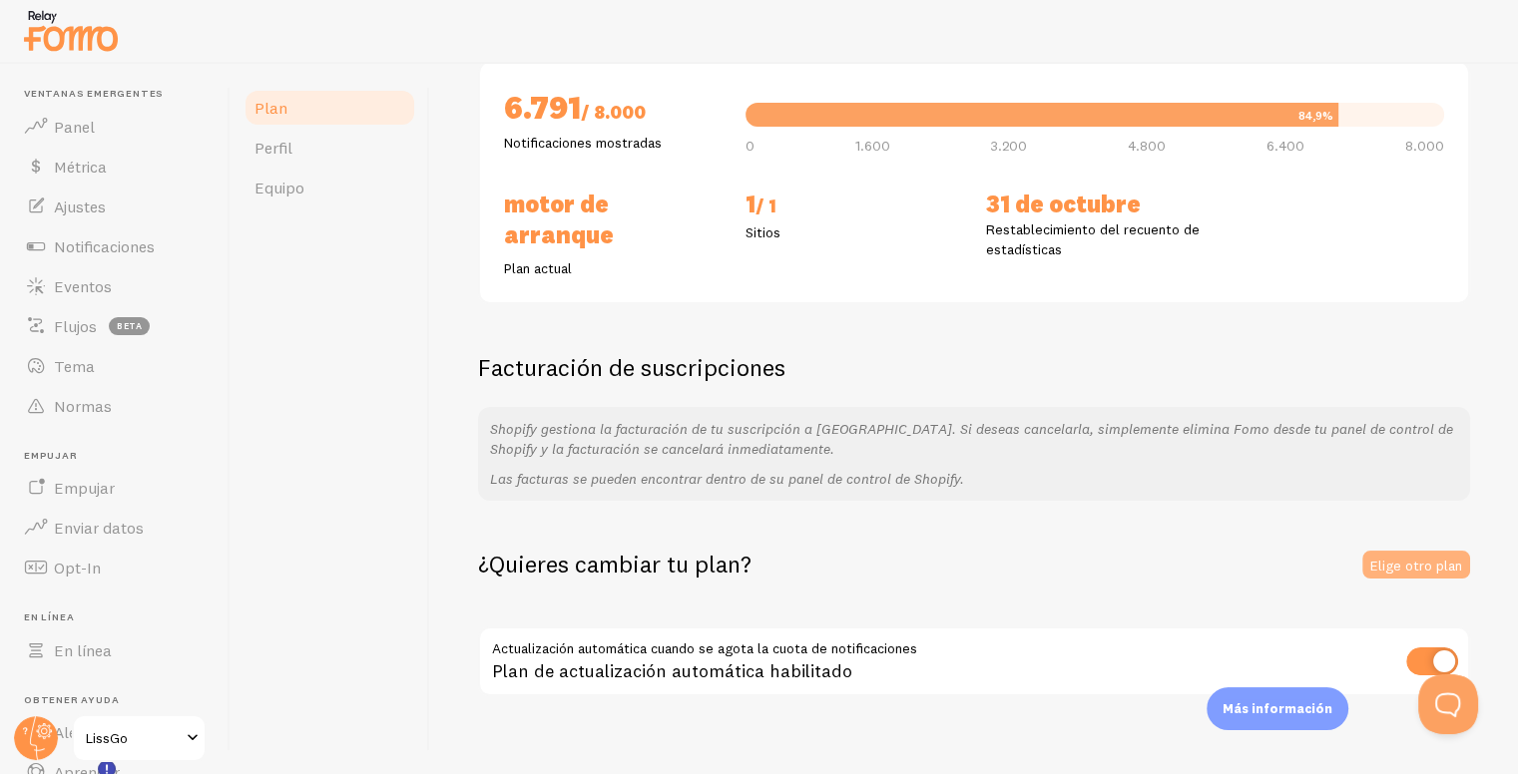
click at [1415, 556] on font "Elige otro plan" at bounding box center [1416, 565] width 92 height 18
click at [100, 209] on font "Ajustes" at bounding box center [80, 207] width 52 height 20
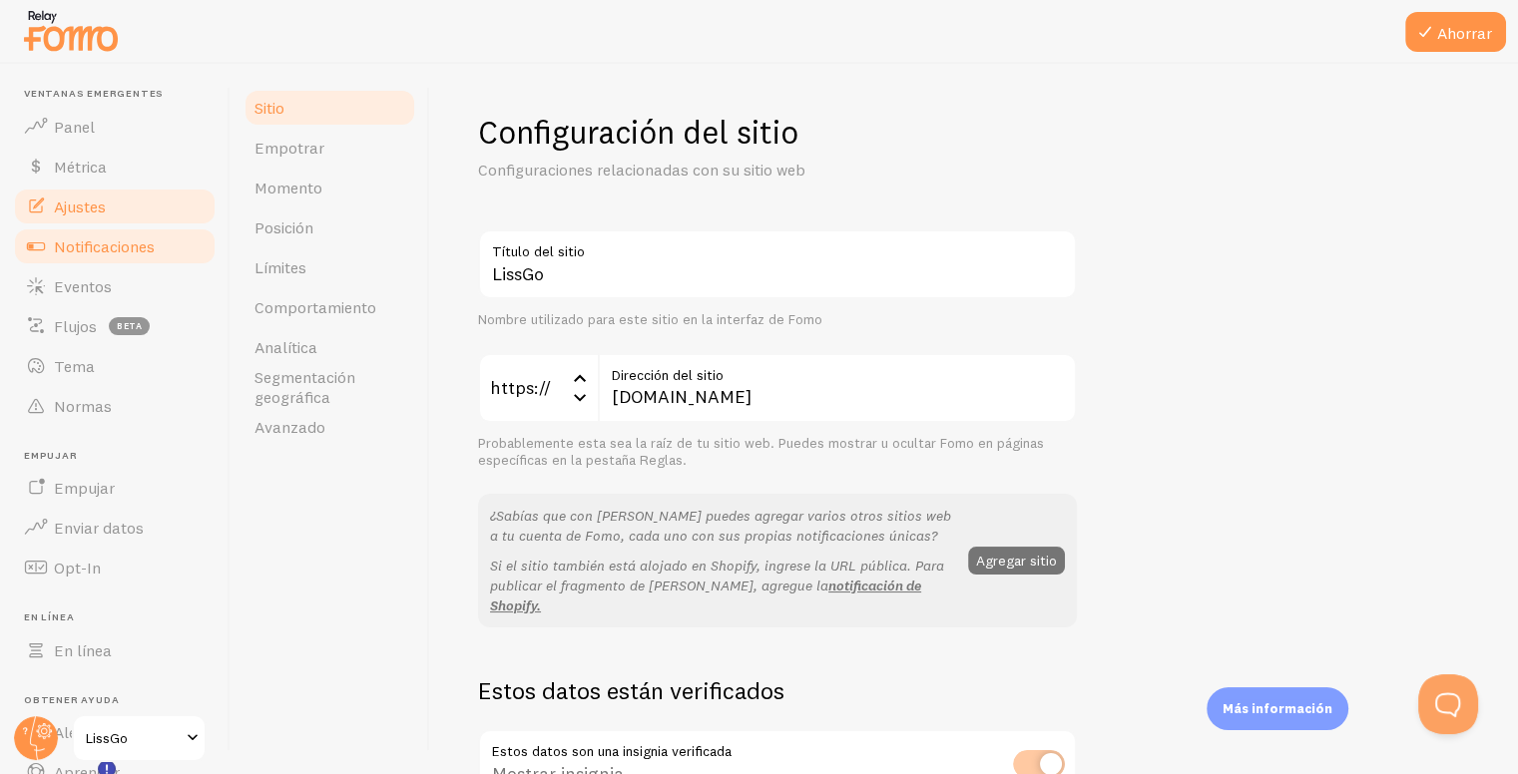
click at [102, 250] on font "Notificaciones" at bounding box center [104, 247] width 101 height 20
click at [286, 287] on link "Comportamiento" at bounding box center [329, 307] width 175 height 40
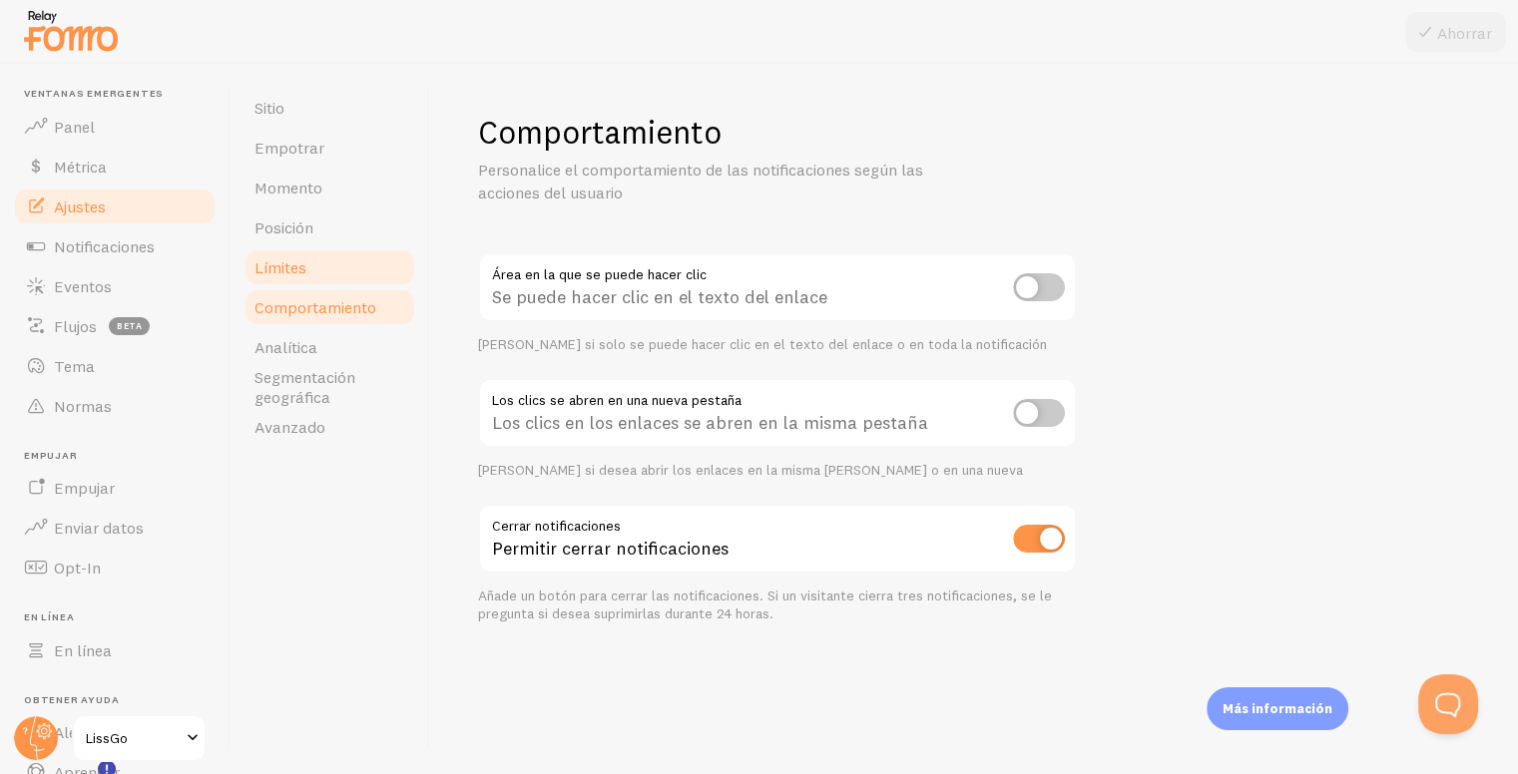
click at [291, 264] on font "Límites" at bounding box center [280, 267] width 52 height 20
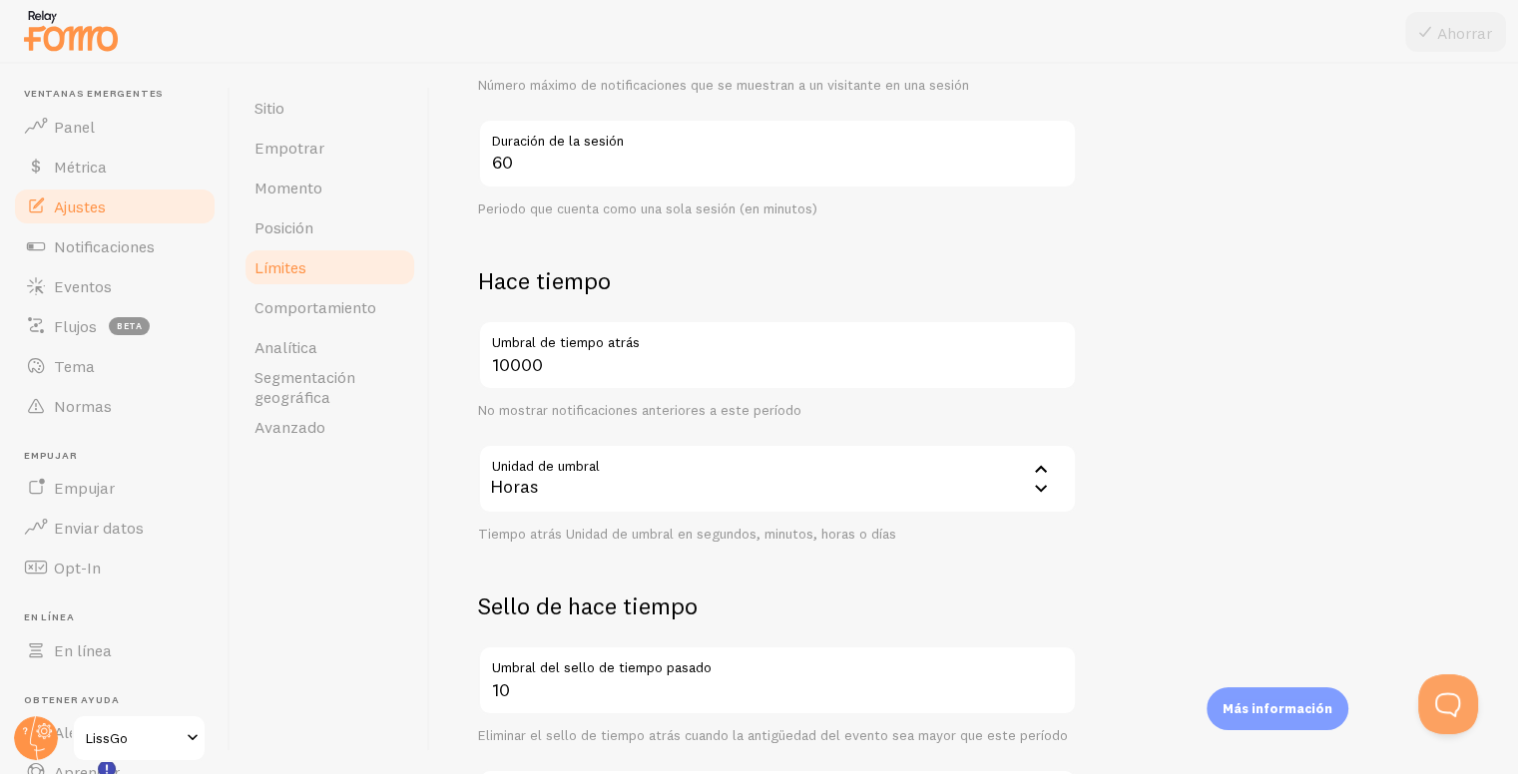
scroll to position [536, 0]
drag, startPoint x: 591, startPoint y: 366, endPoint x: 478, endPoint y: 370, distance: 112.8
click at [478, 370] on input "10000" at bounding box center [777, 357] width 599 height 70
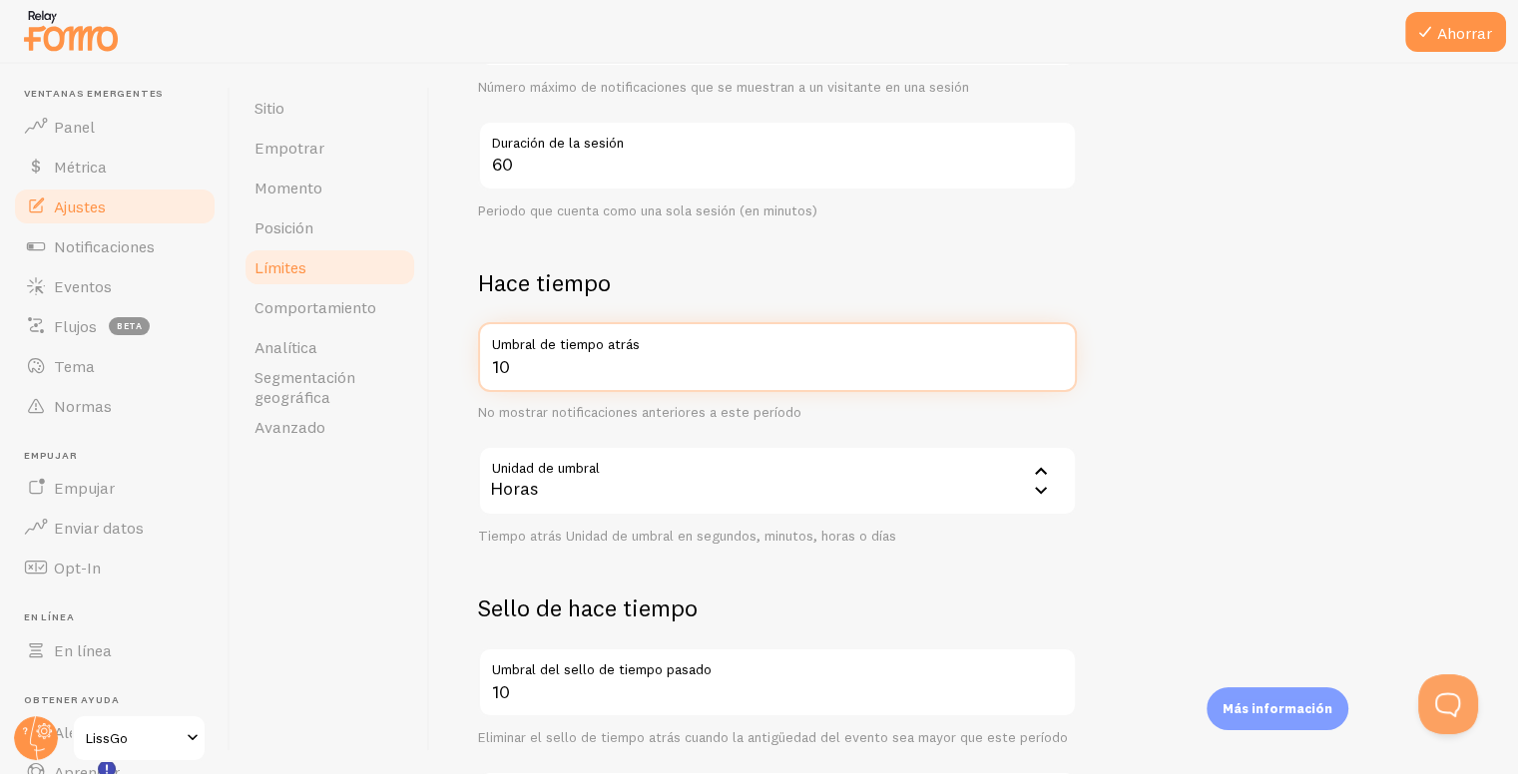
type input "10"
click at [1291, 441] on form "Recuento de notificaciones 20 Máximo de notificaciones mostradas por página Lim…" at bounding box center [974, 282] width 992 height 1177
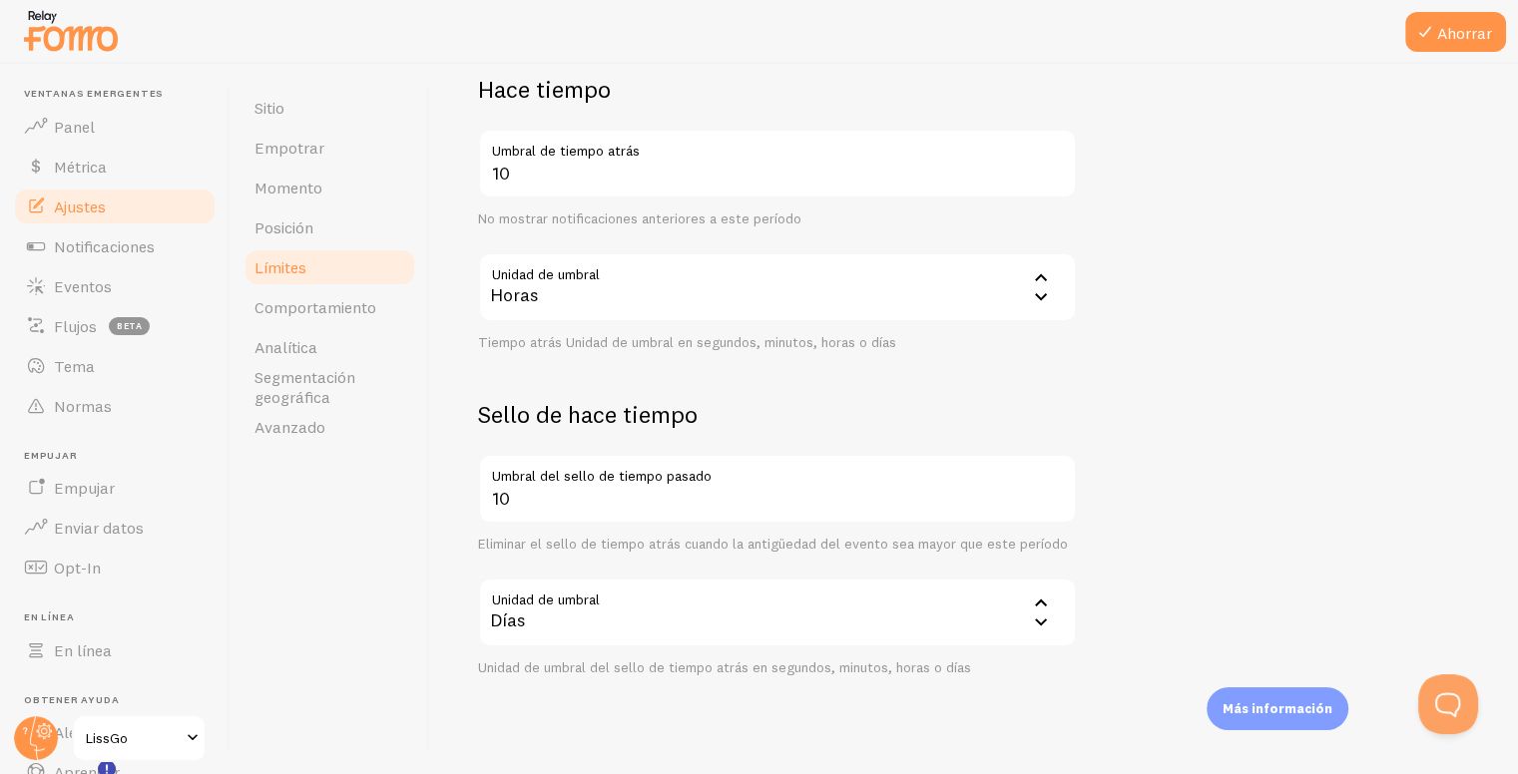
scroll to position [736, 0]
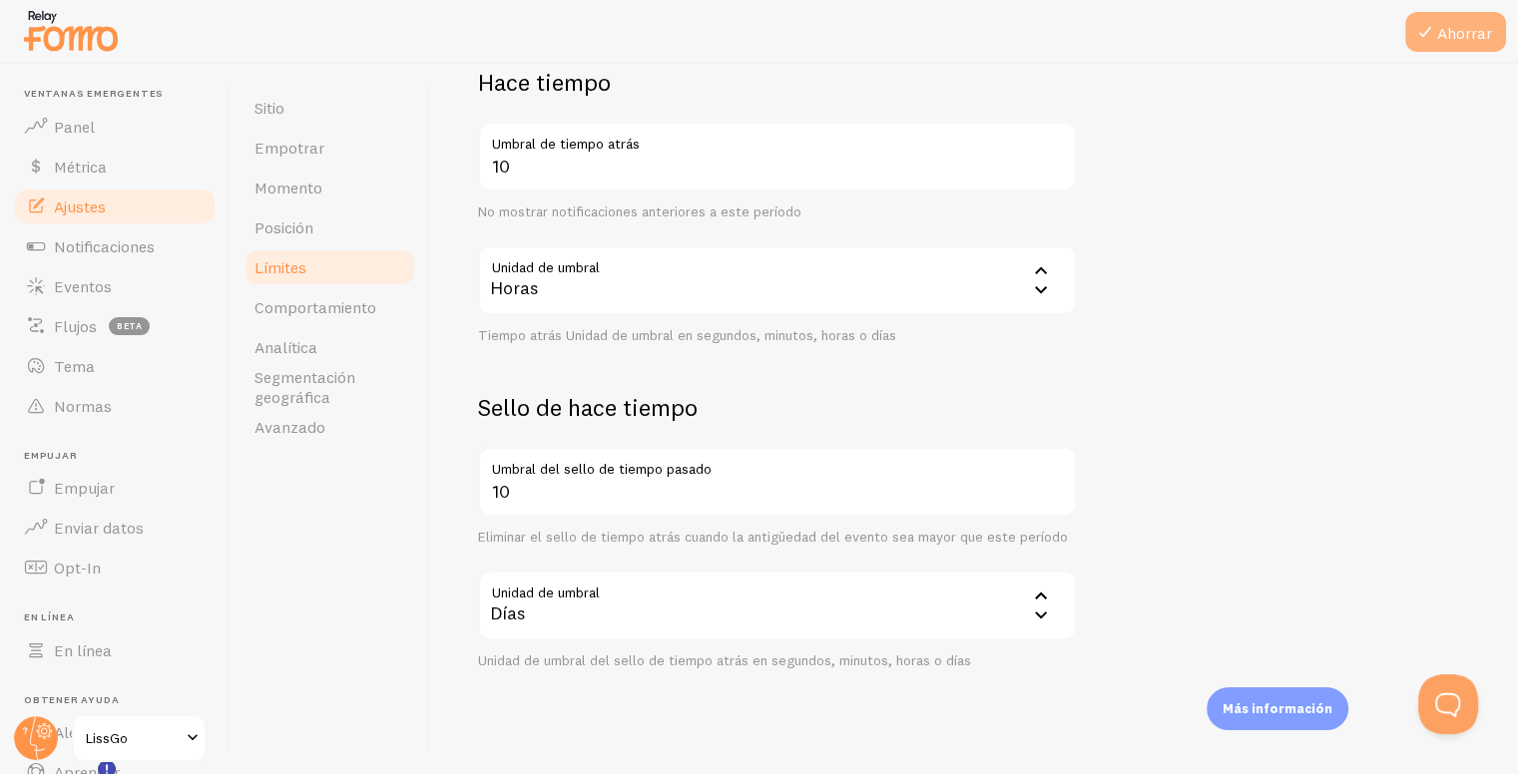
click at [1456, 40] on font "Ahorrar" at bounding box center [1464, 33] width 55 height 20
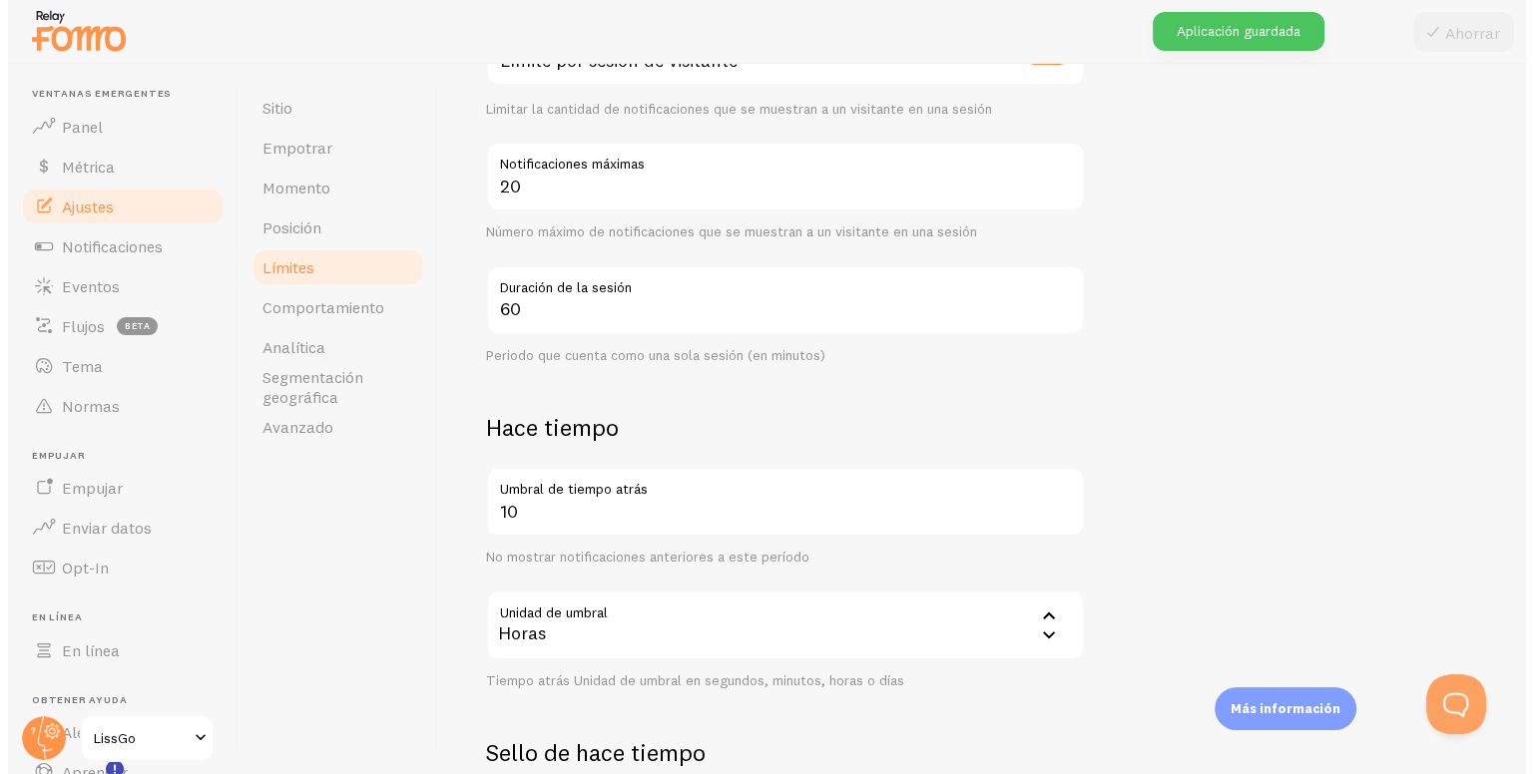
scroll to position [390, 0]
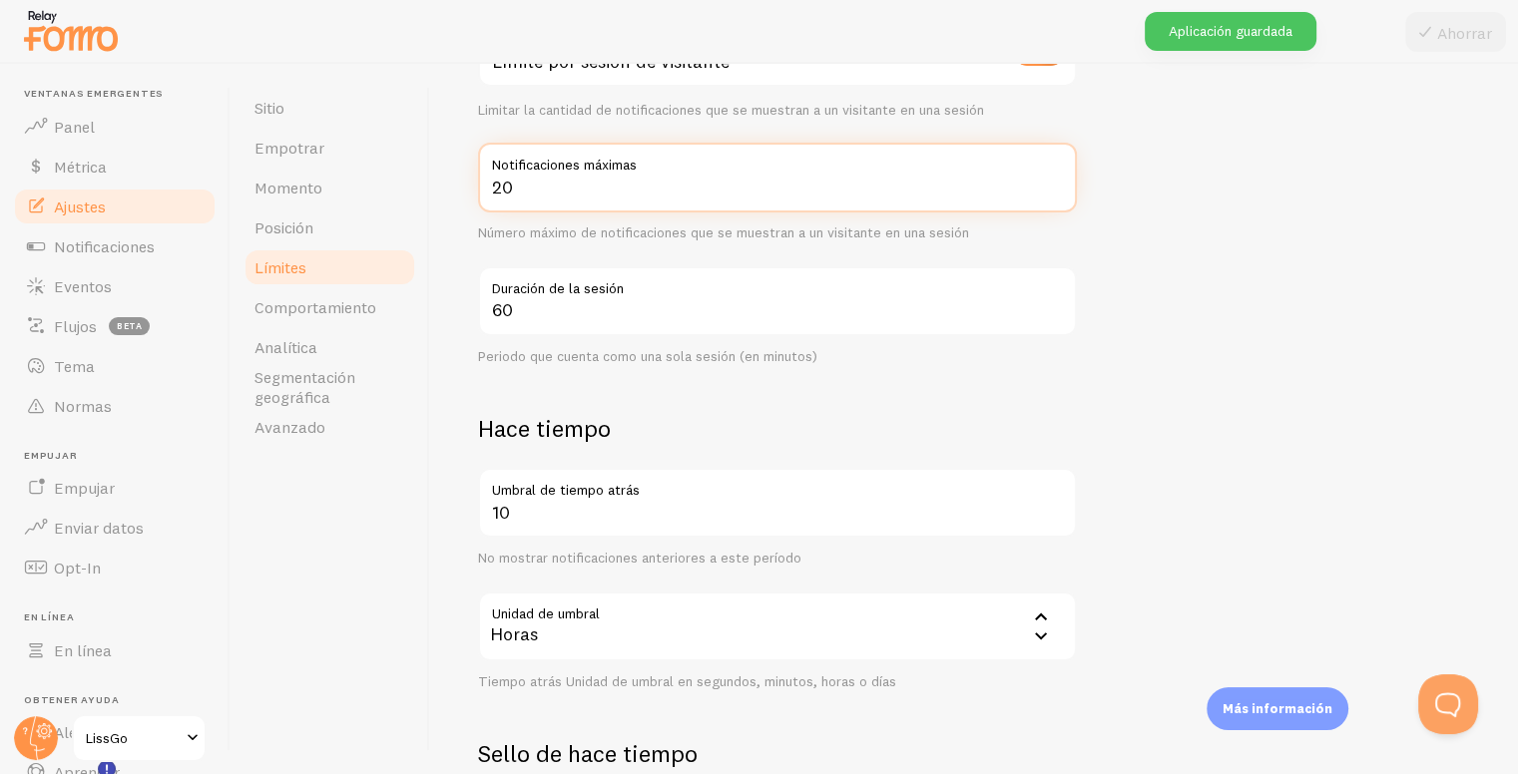
drag, startPoint x: 533, startPoint y: 191, endPoint x: 474, endPoint y: 183, distance: 59.4
click at [474, 183] on div "Límites Control y limitaciones de las notificaciones Recuento de notificaciones…" at bounding box center [974, 419] width 1088 height 711
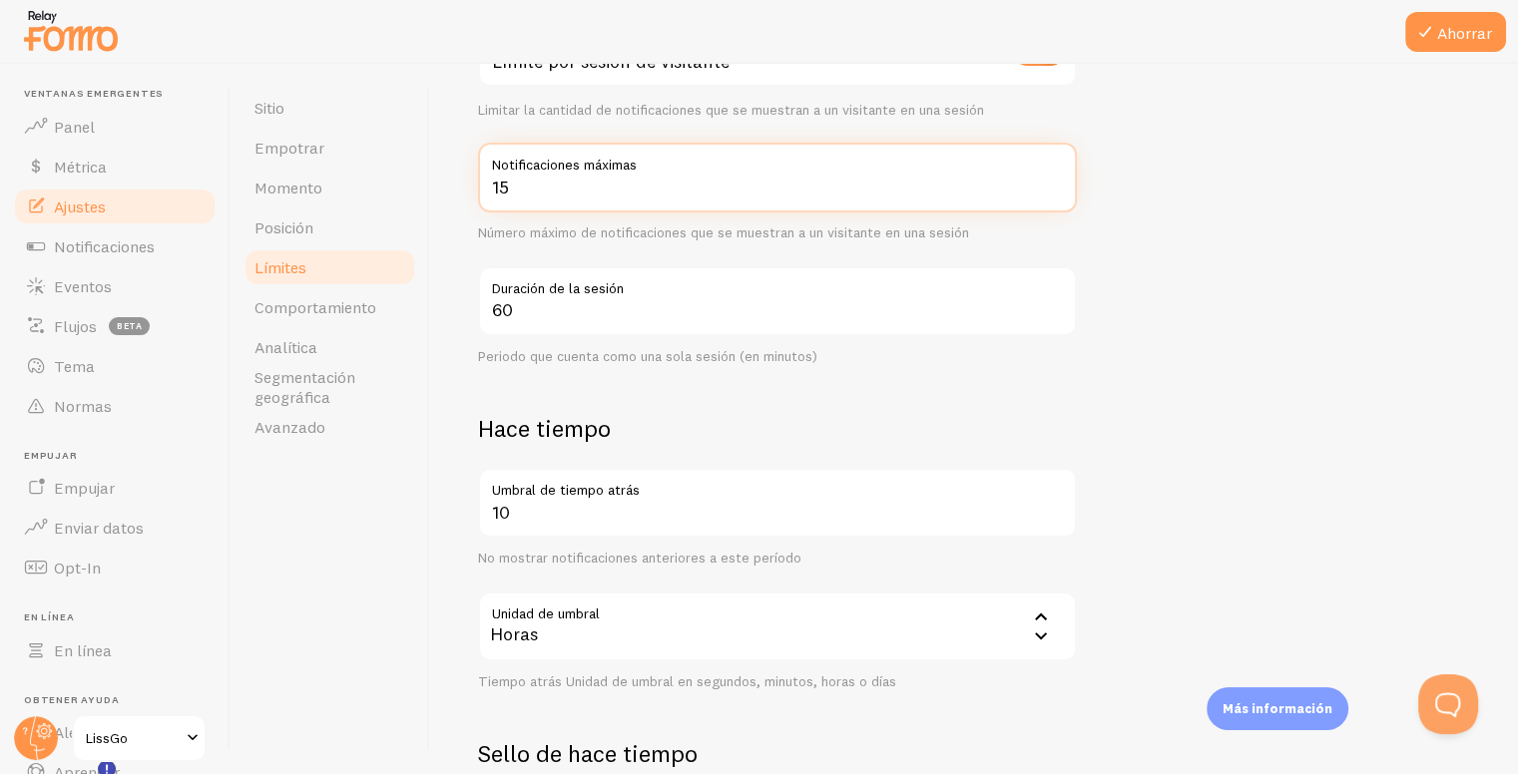
type input "15"
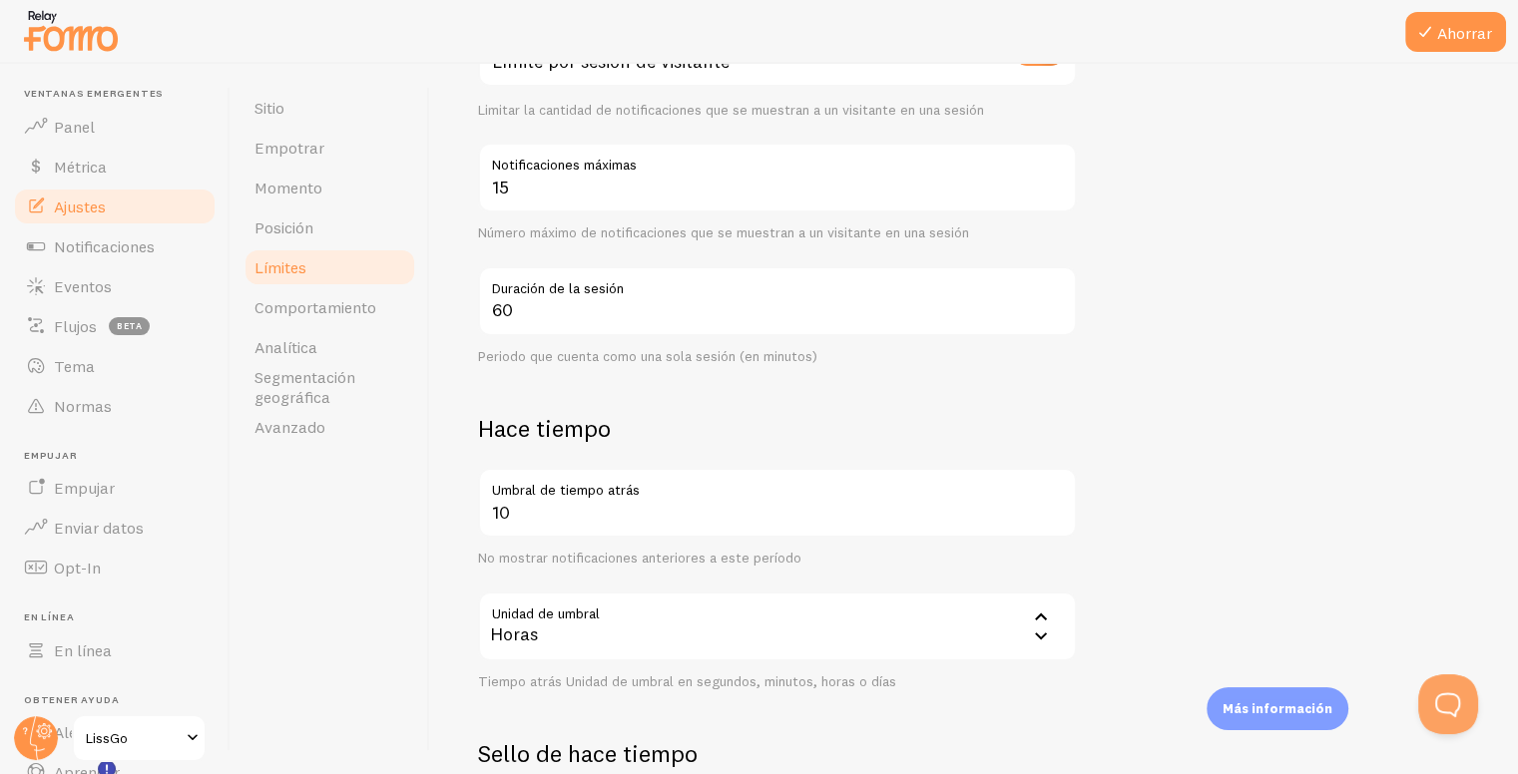
click at [1330, 312] on form "Recuento de notificaciones 20 Máximo de notificaciones mostradas por página Lim…" at bounding box center [974, 427] width 992 height 1177
click at [1470, 46] on button "Ahorrar" at bounding box center [1455, 32] width 101 height 40
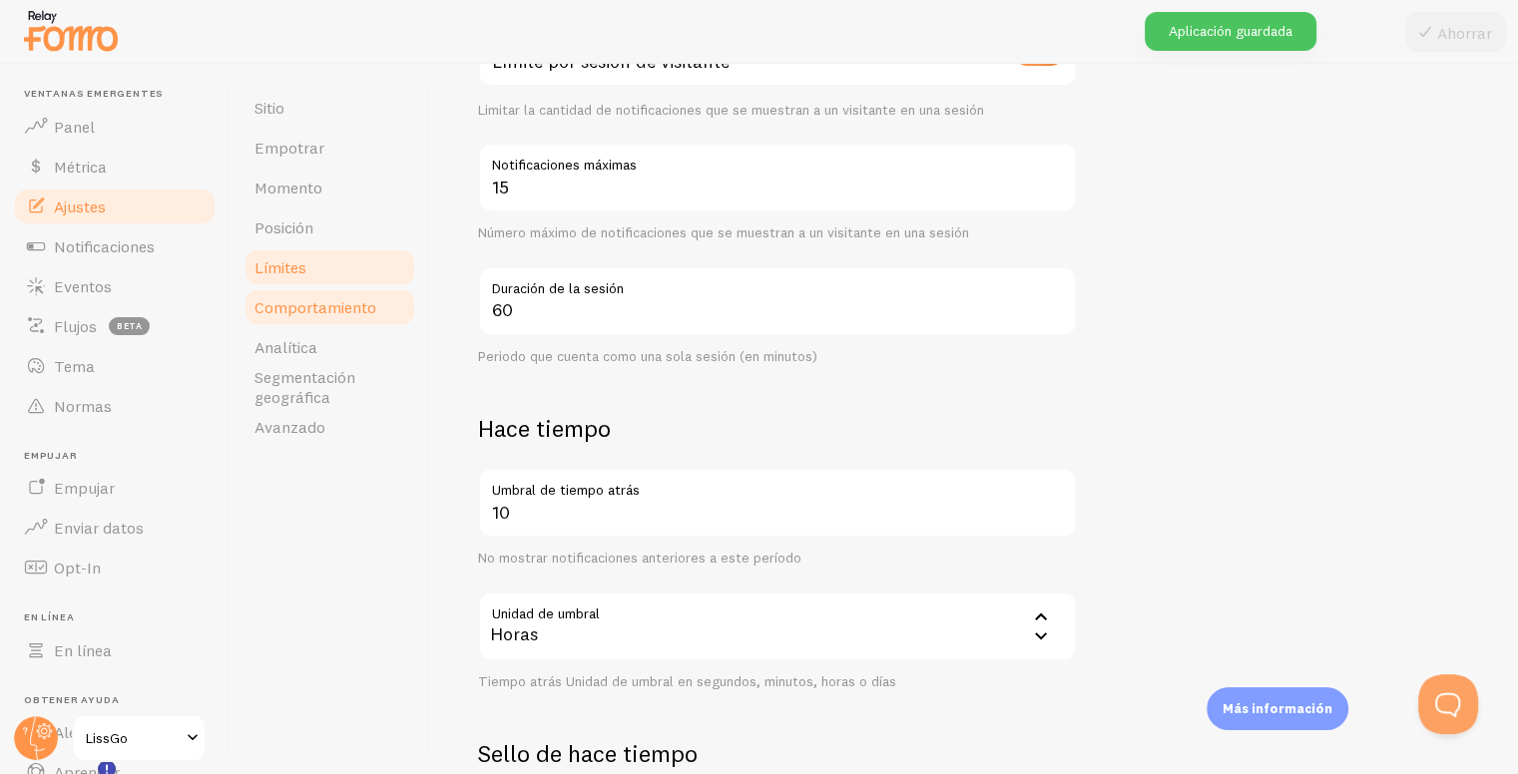
click at [311, 316] on font "Comportamiento" at bounding box center [315, 307] width 122 height 20
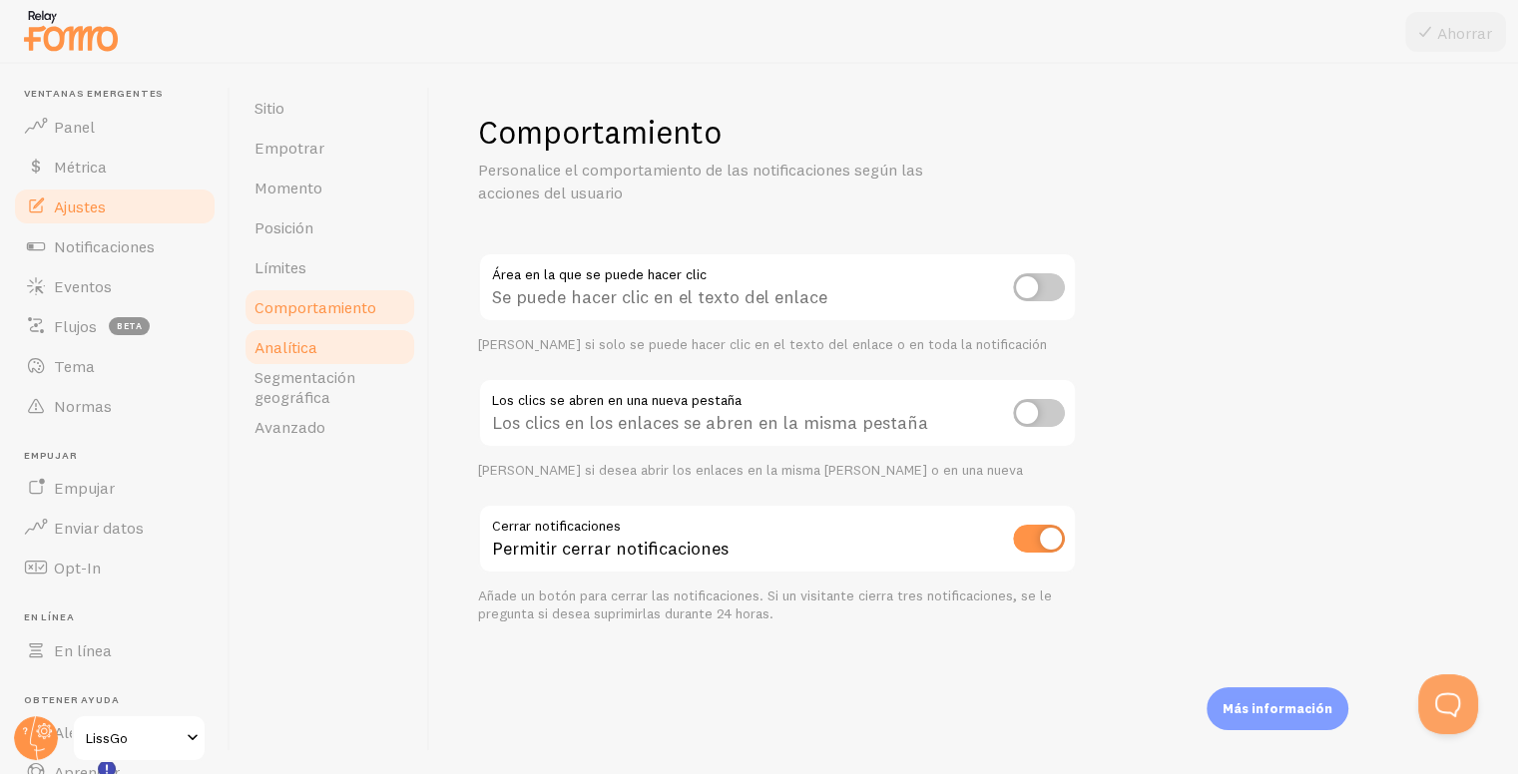
click at [311, 352] on font "Analítica" at bounding box center [285, 347] width 63 height 20
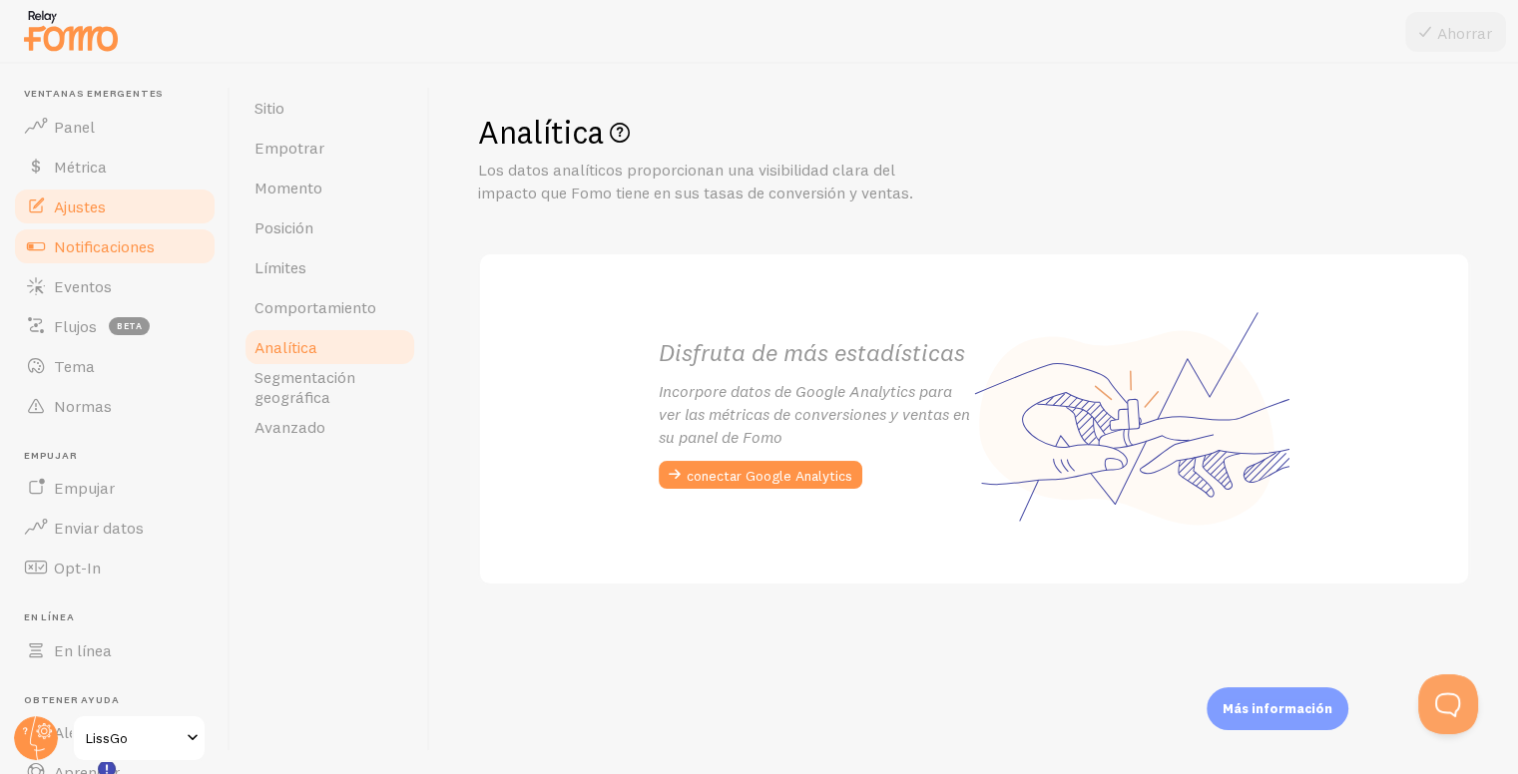
click at [106, 247] on font "Notificaciones" at bounding box center [104, 247] width 101 height 20
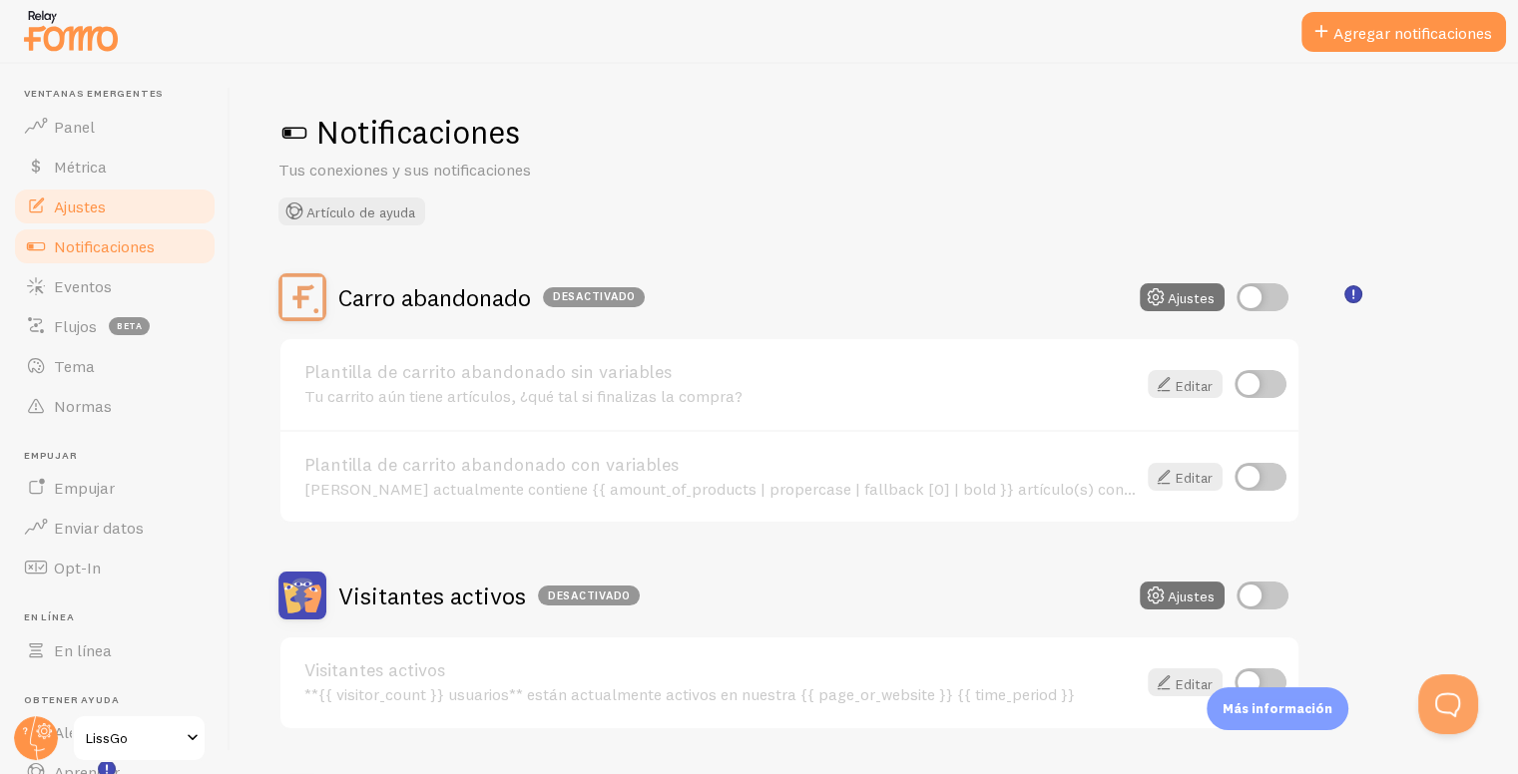
click at [93, 194] on link "Ajustes" at bounding box center [115, 207] width 206 height 40
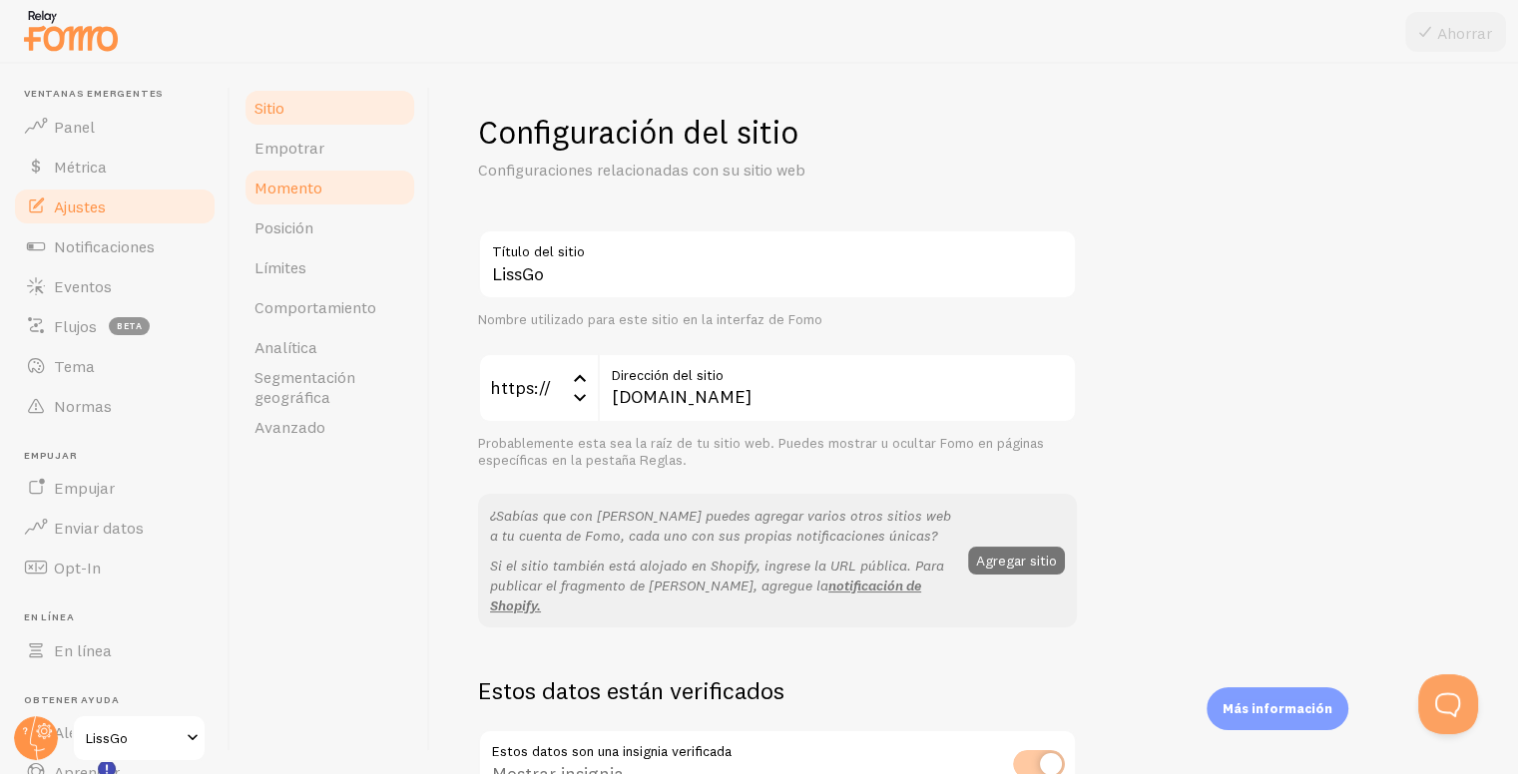
click at [311, 174] on link "Momento" at bounding box center [329, 188] width 175 height 40
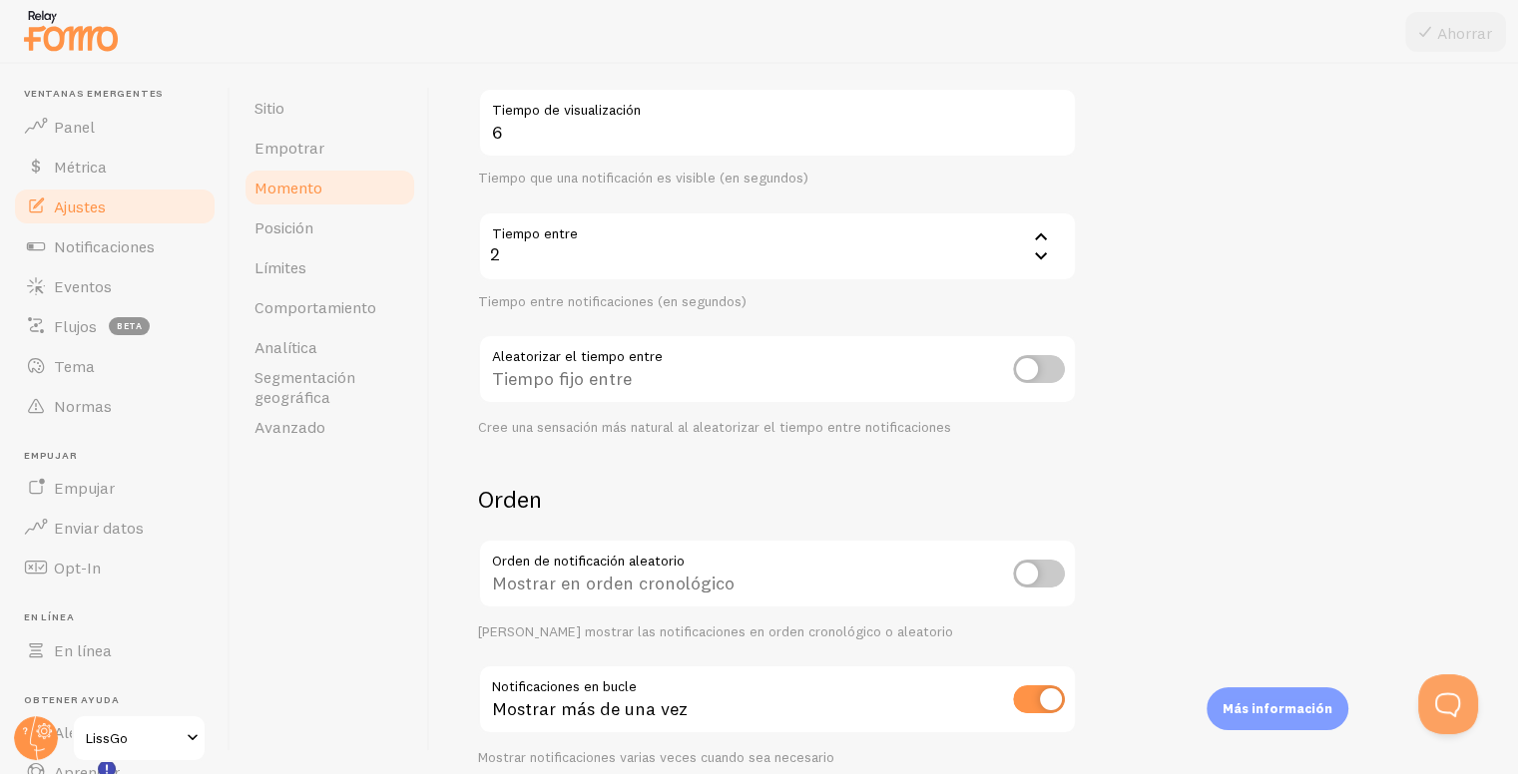
scroll to position [404, 0]
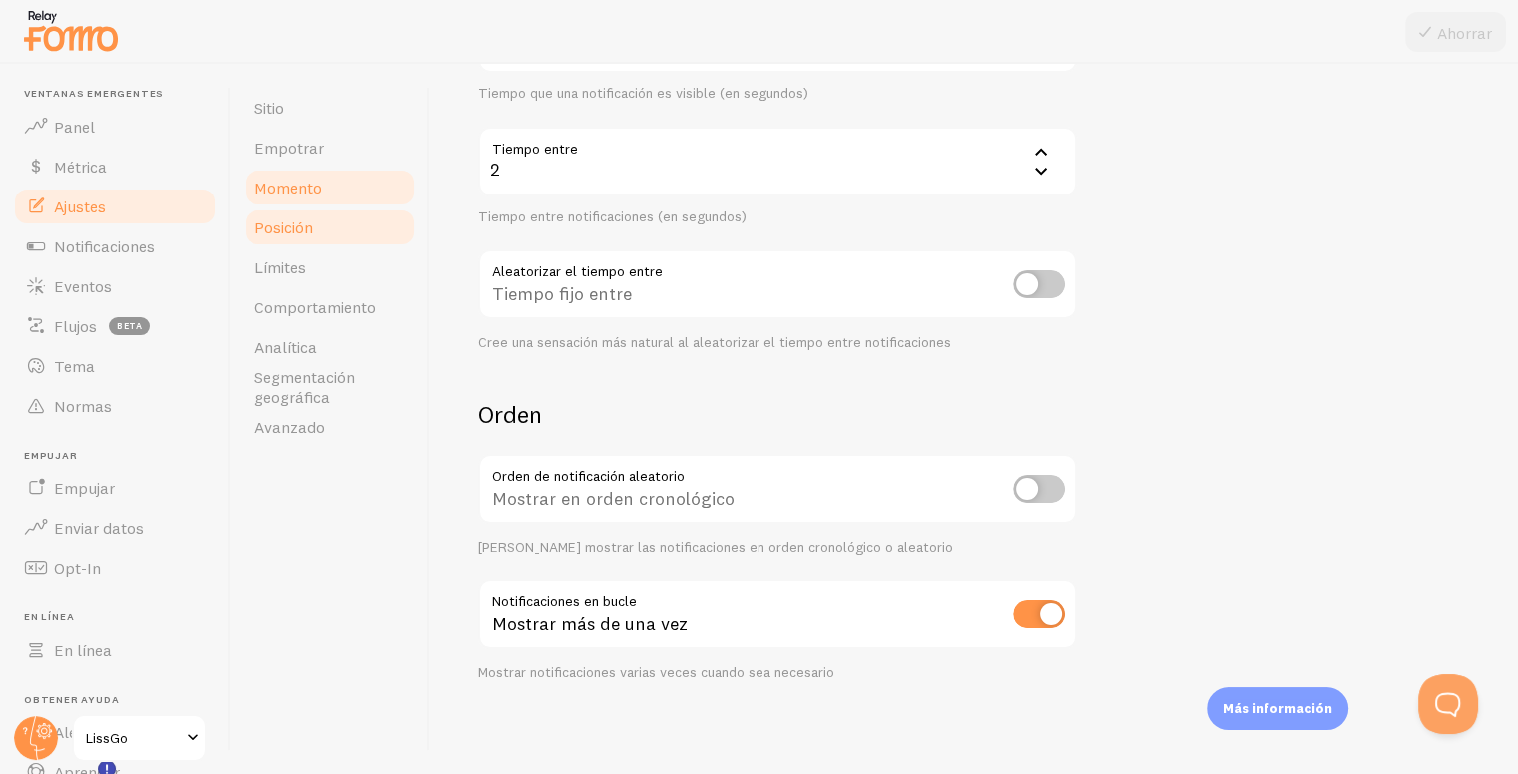
click at [299, 230] on font "Posición" at bounding box center [283, 228] width 59 height 20
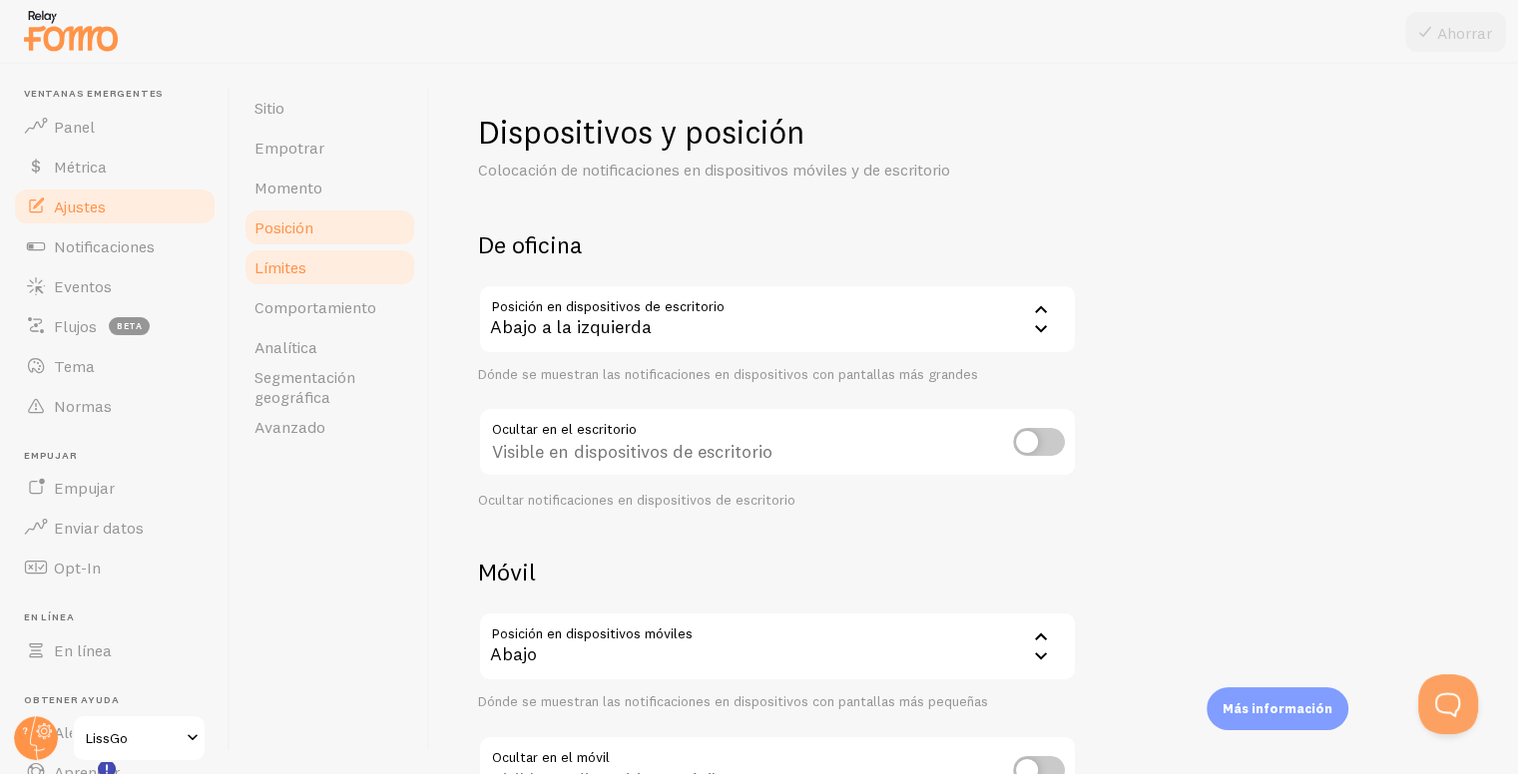
click at [297, 283] on link "Límites" at bounding box center [329, 267] width 175 height 40
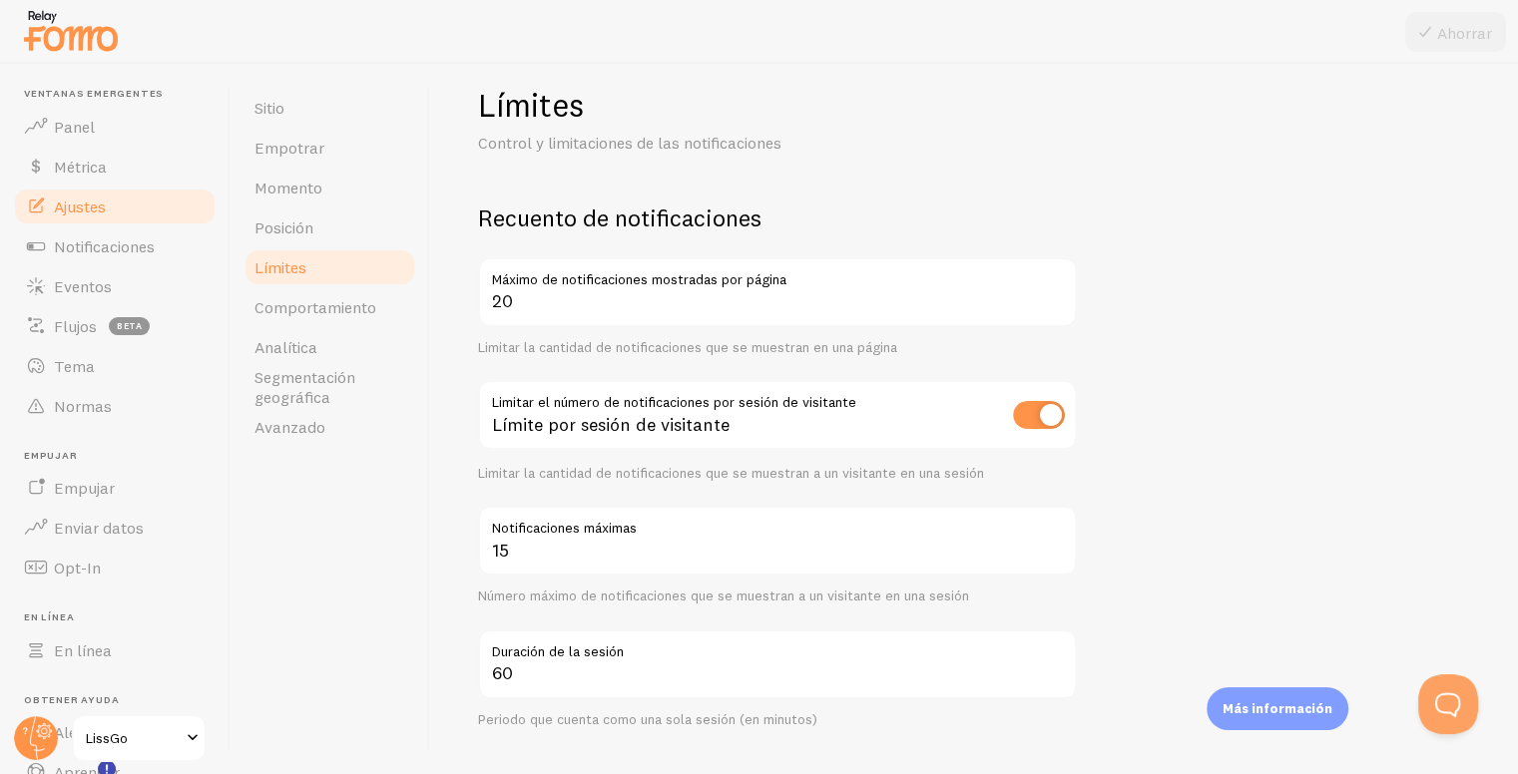
scroll to position [47, 0]
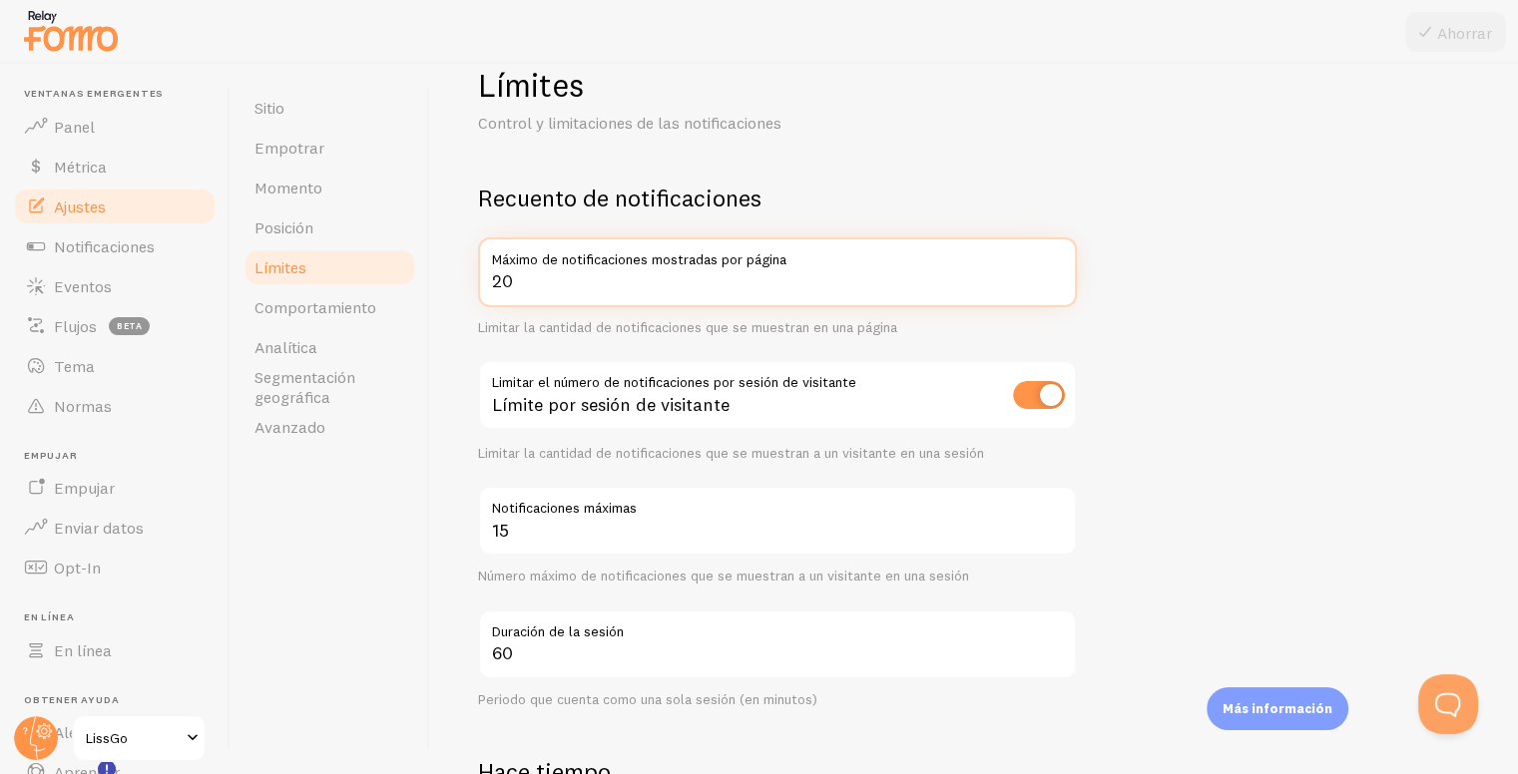
drag, startPoint x: 524, startPoint y: 288, endPoint x: 423, endPoint y: 293, distance: 100.9
click at [423, 293] on div "Sitio Empotrar Momento Posición Límites Comportamiento Analítica Segmentación g…" at bounding box center [874, 419] width 1287 height 711
type input "15"
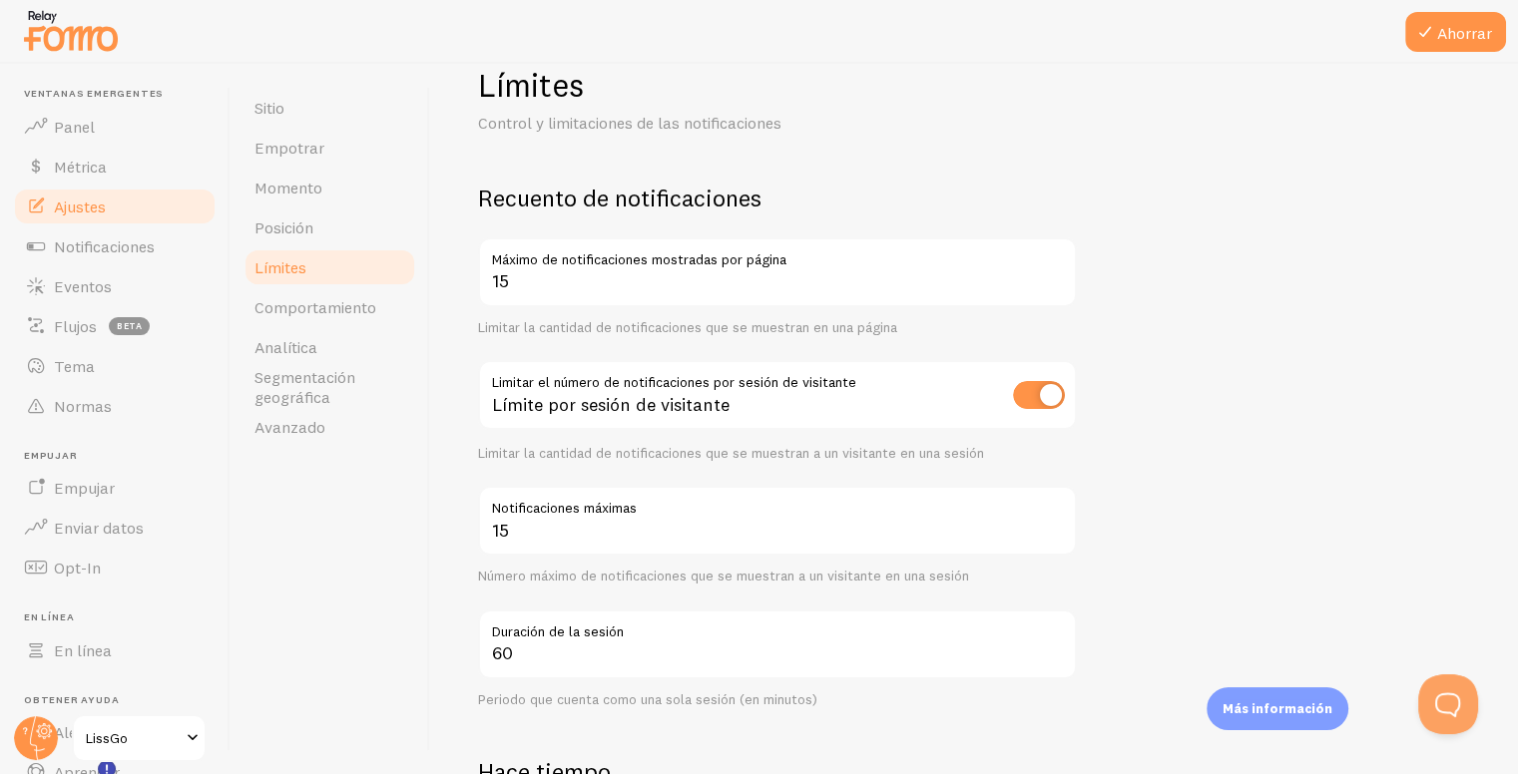
click at [1177, 183] on form "Recuento de notificaciones 15 Máximo de notificaciones mostradas por página Lim…" at bounding box center [974, 771] width 992 height 1177
click at [1433, 37] on icon at bounding box center [1425, 32] width 24 height 24
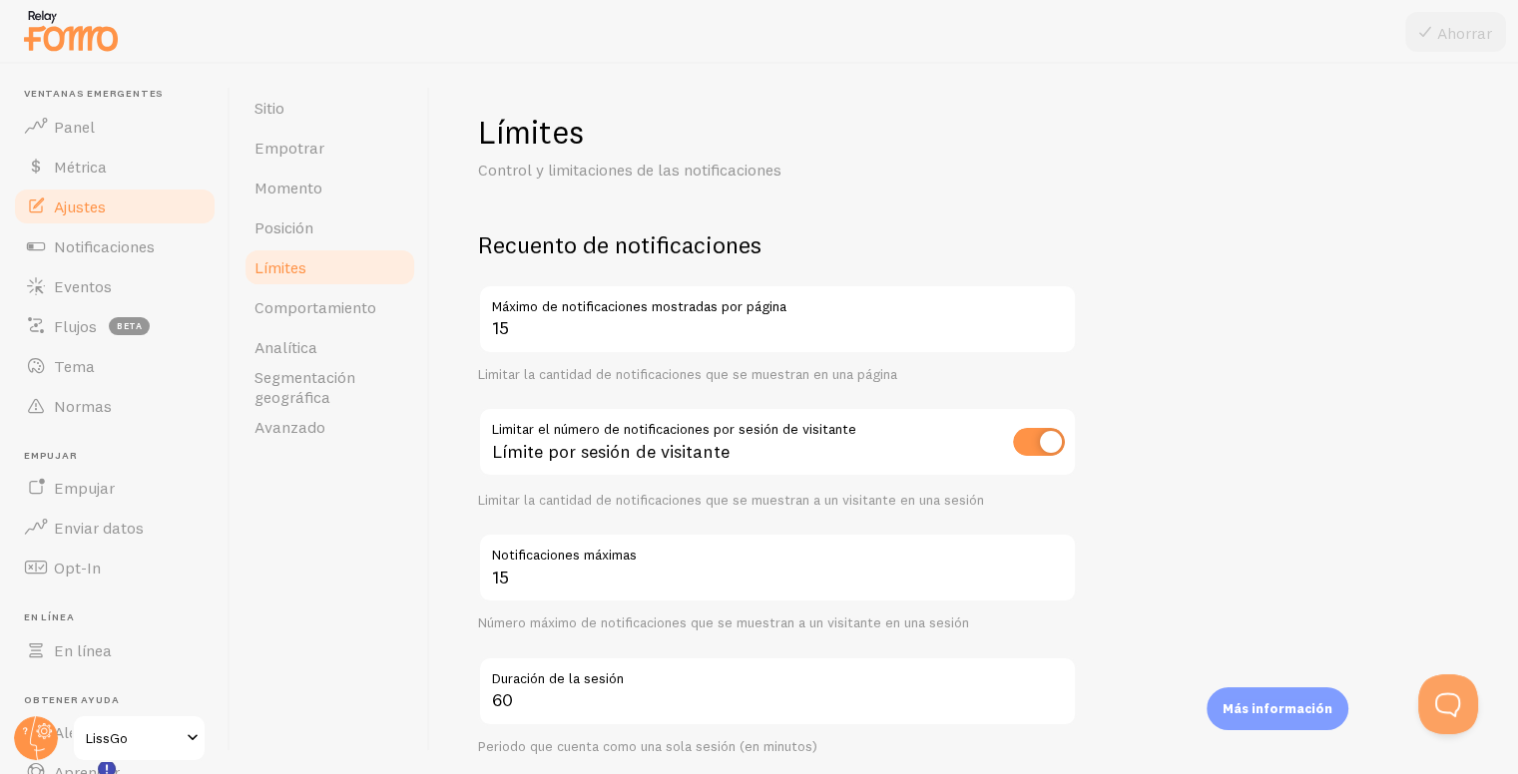
scroll to position [13, 0]
